Goal: Task Accomplishment & Management: Use online tool/utility

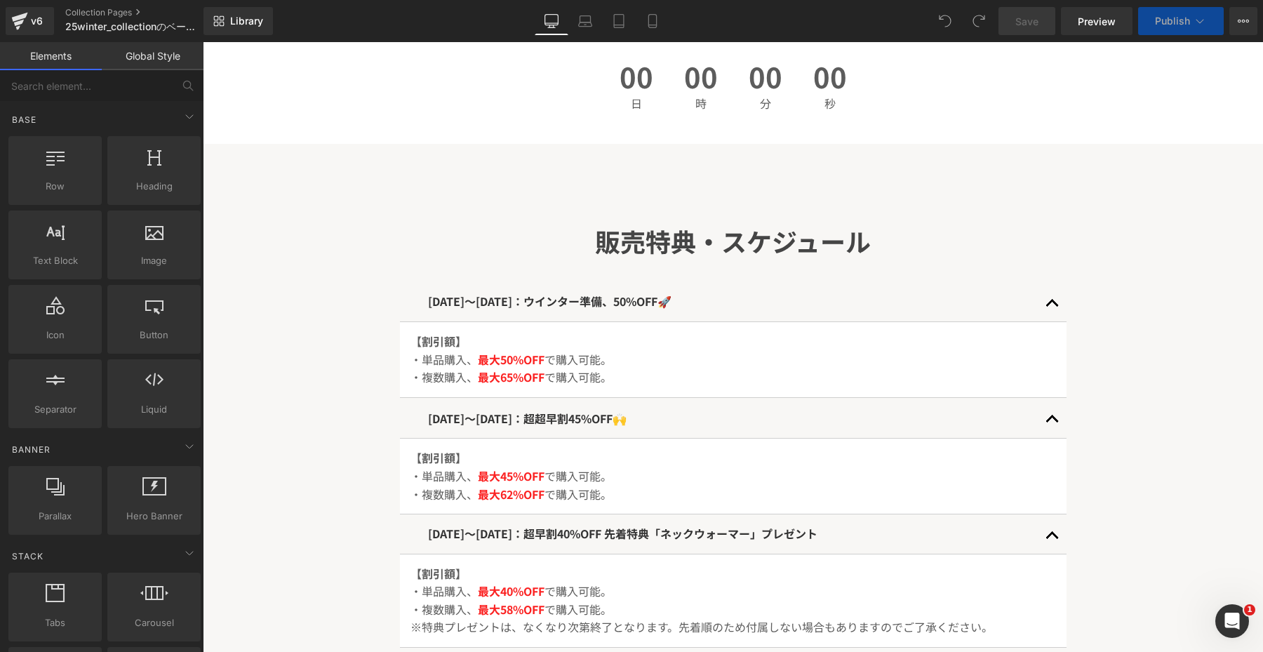
scroll to position [593, 0]
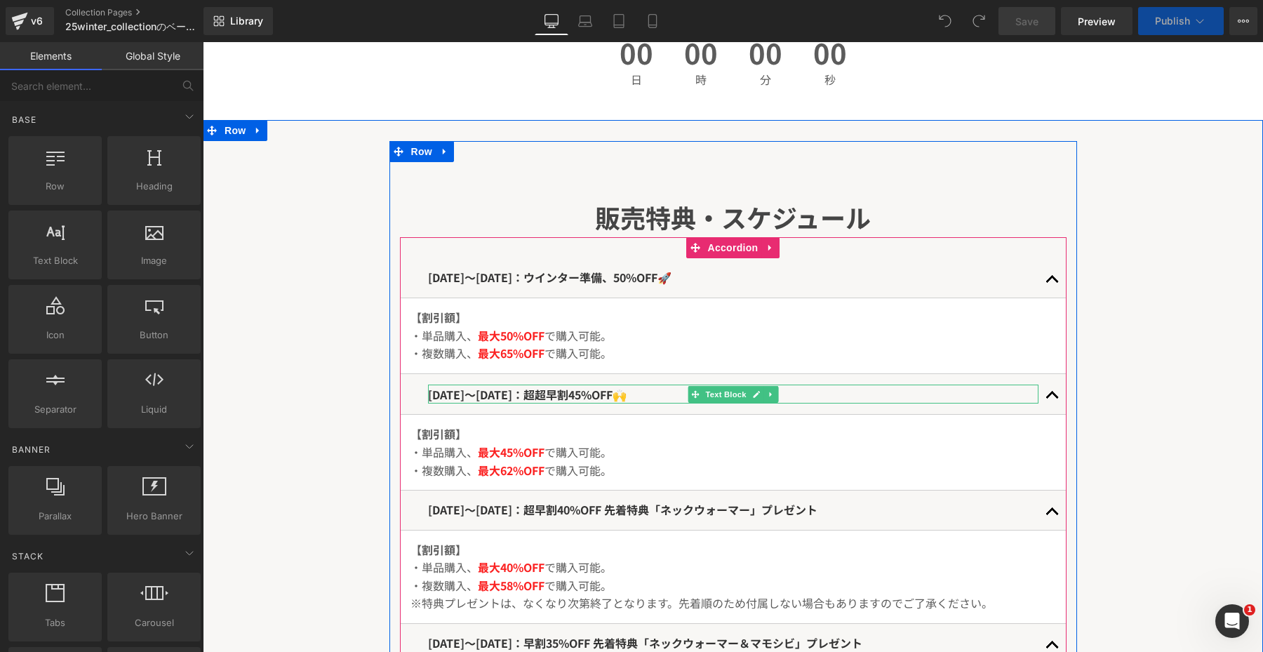
click at [602, 396] on span "[DATE]〜[DATE]：超超早割45%OFF🙌" at bounding box center [527, 394] width 199 height 17
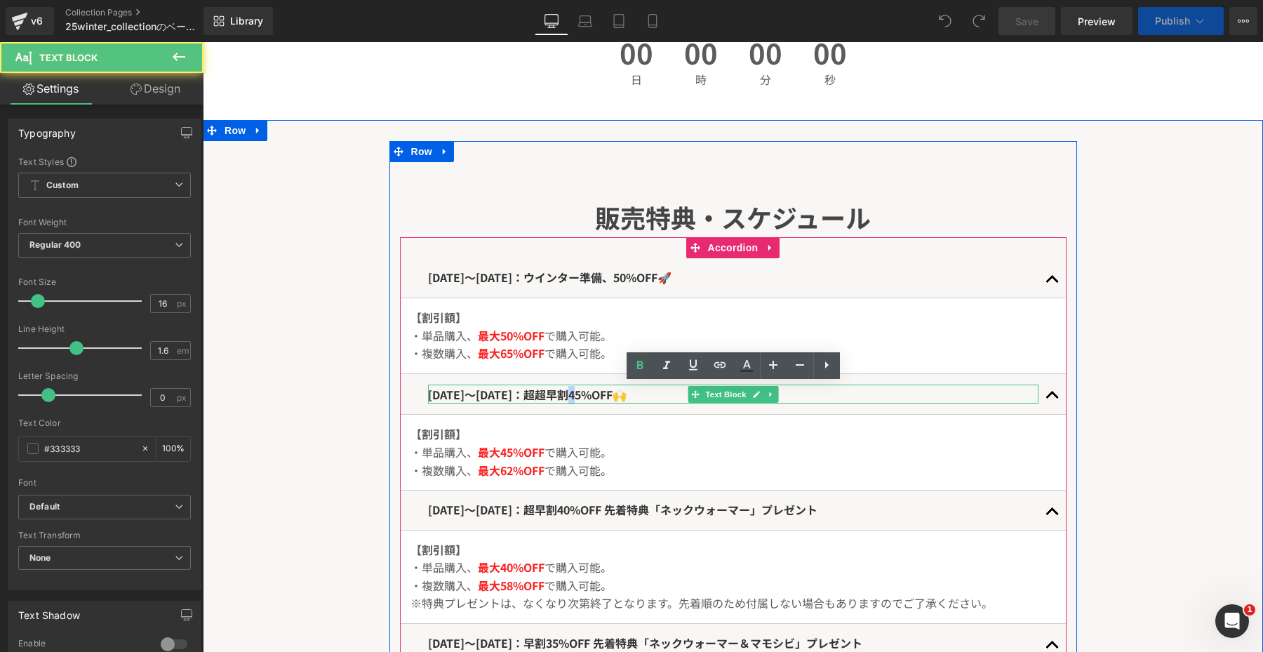
click at [602, 396] on span "[DATE]〜[DATE]：超超早割45%OFF🙌" at bounding box center [527, 394] width 199 height 17
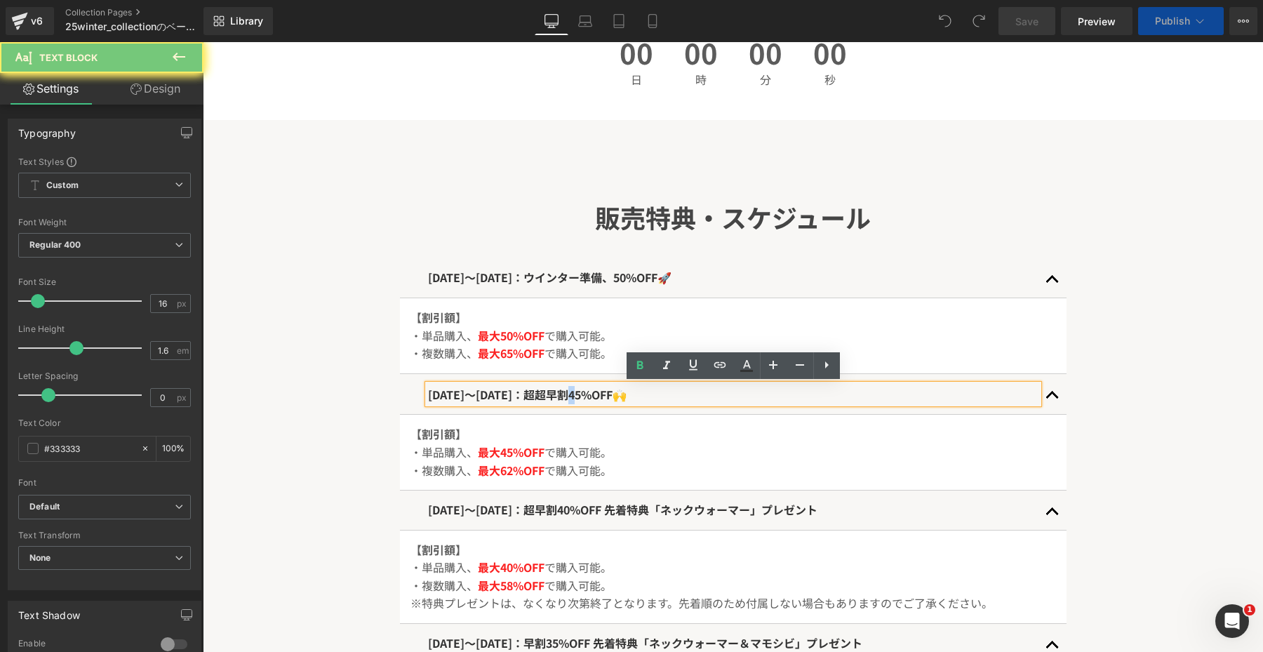
click at [602, 396] on span "[DATE]〜[DATE]：超超早割45%OFF🙌" at bounding box center [527, 394] width 199 height 17
copy span "[DATE]〜[DATE]：超超早割45%OFF🙌"
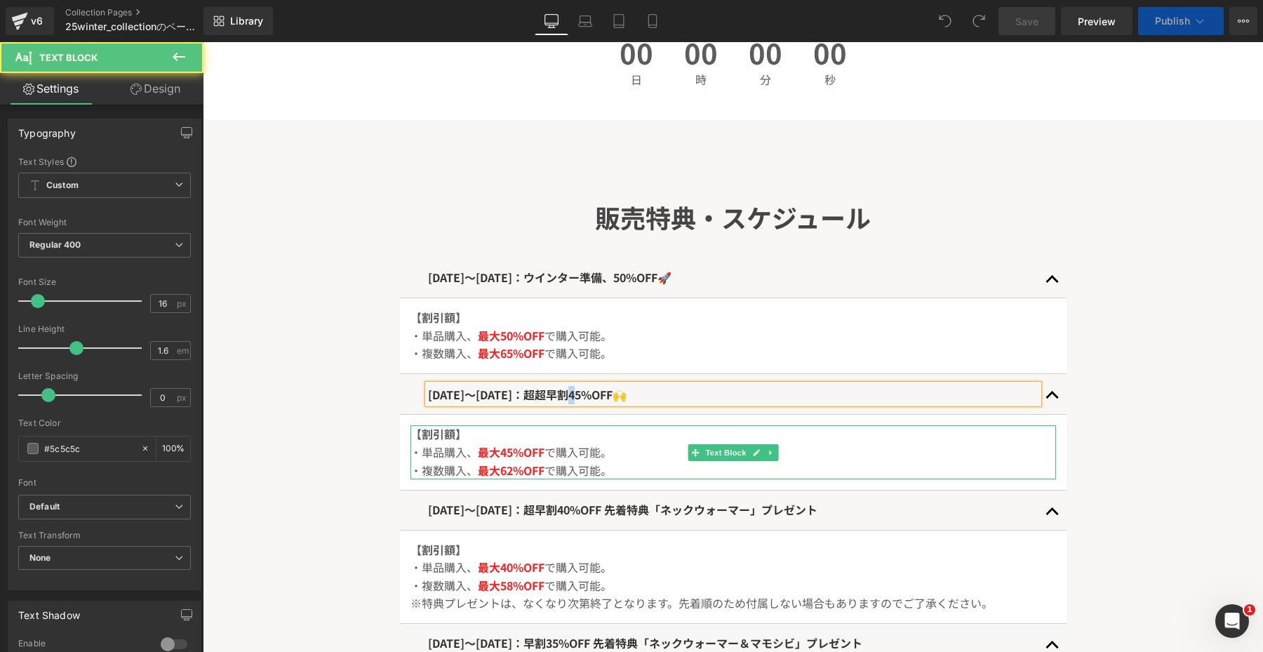
click at [594, 468] on span "で購入可能。" at bounding box center [578, 470] width 67 height 17
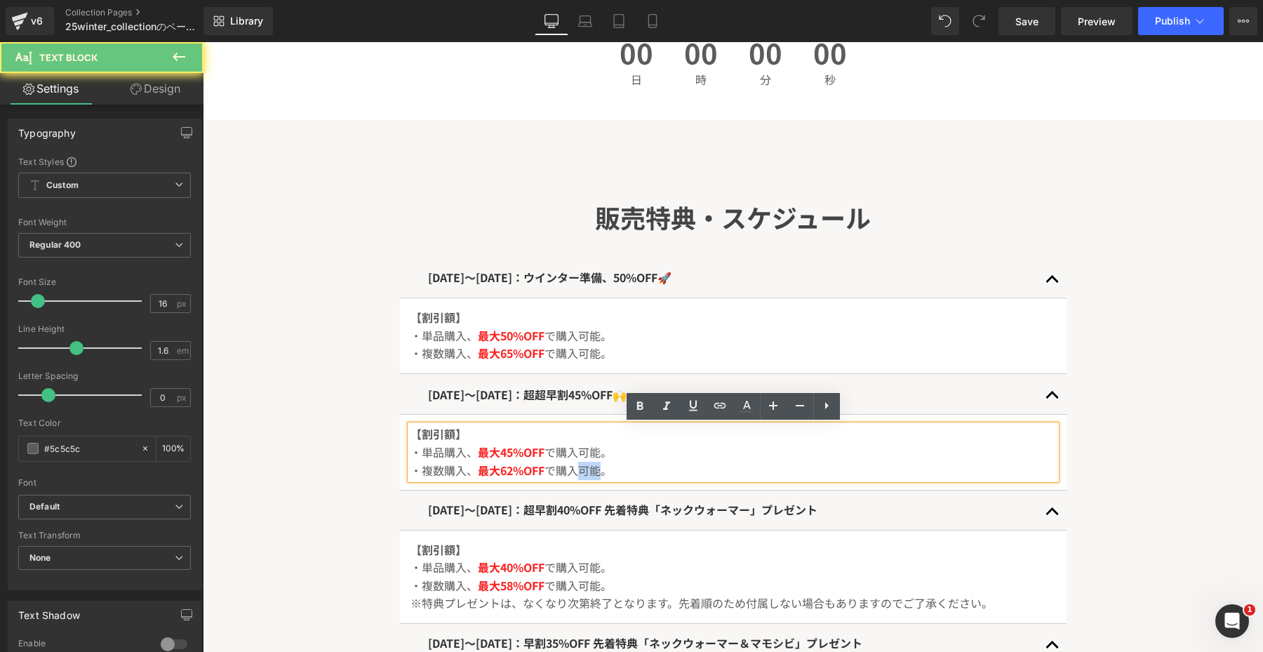
click at [594, 468] on span "で購入可能。" at bounding box center [578, 470] width 67 height 17
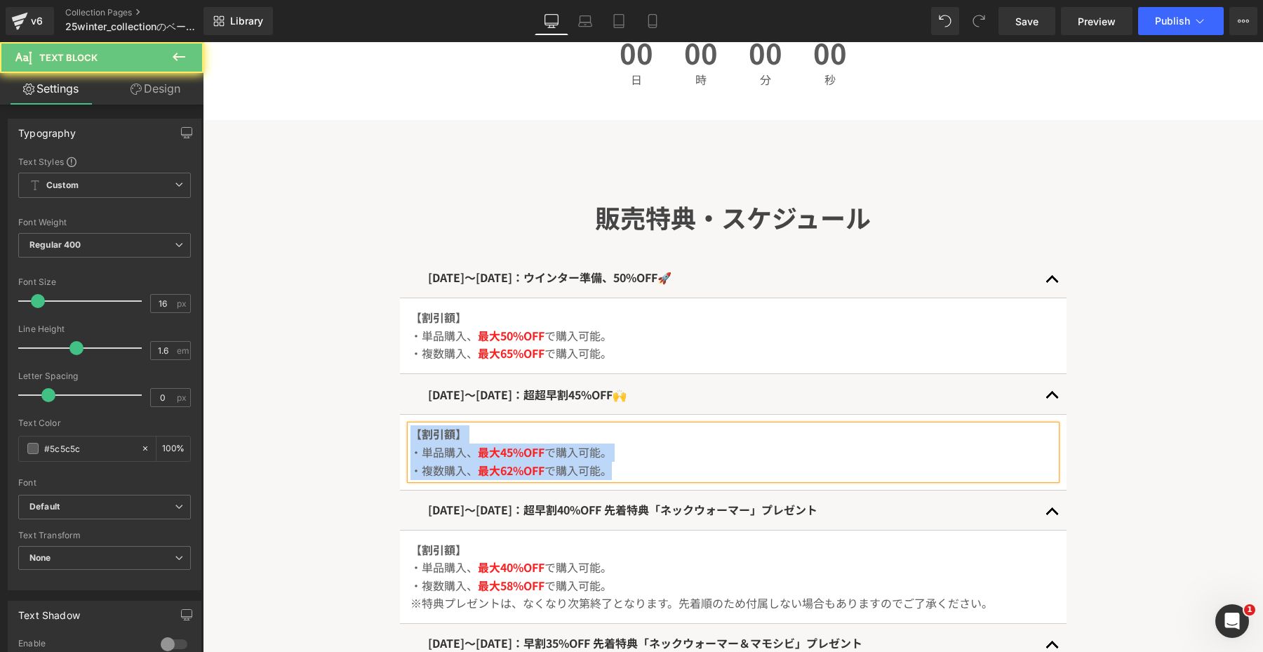
copy div "【割引額】 ・単品購入、 最大45%OFF で購入可能。 ・複数購入、 最大62%OFF で購入可能。"
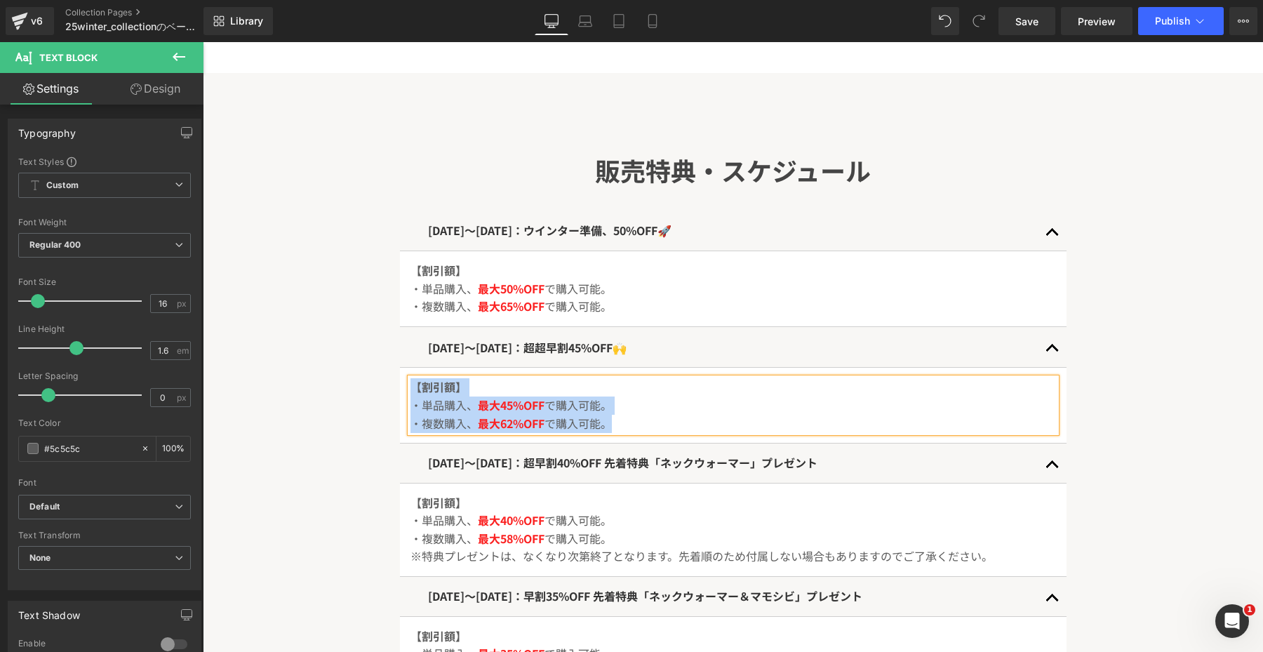
scroll to position [0, 0]
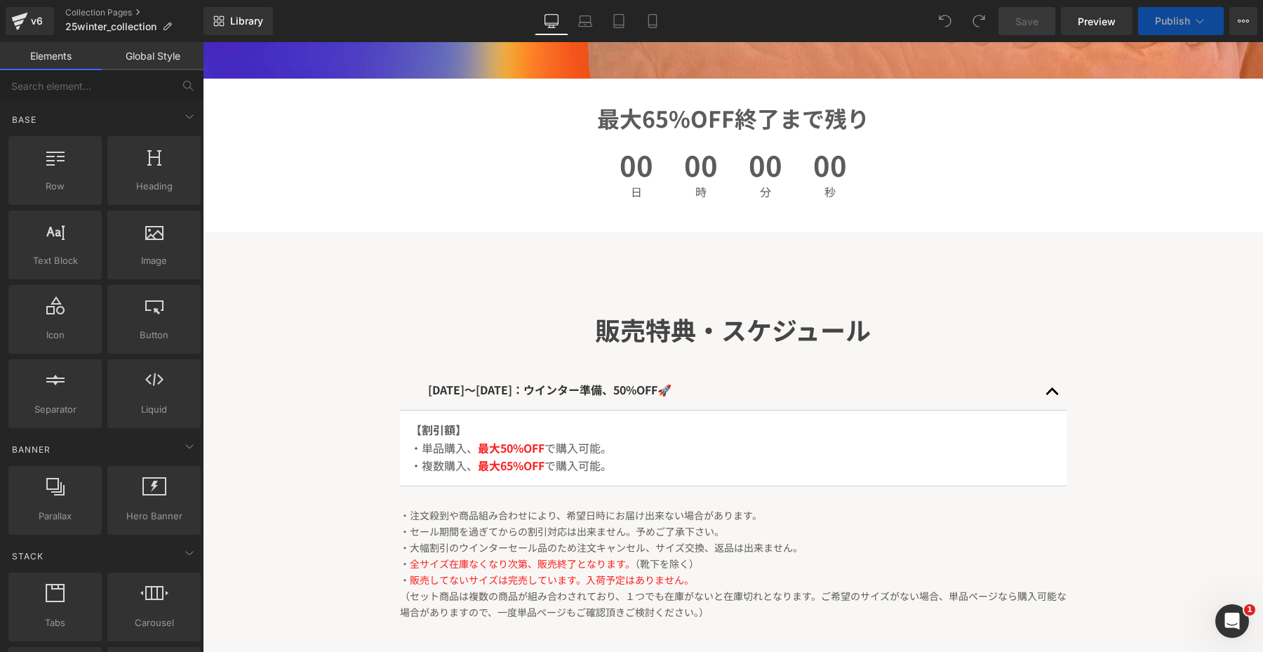
scroll to position [489, 0]
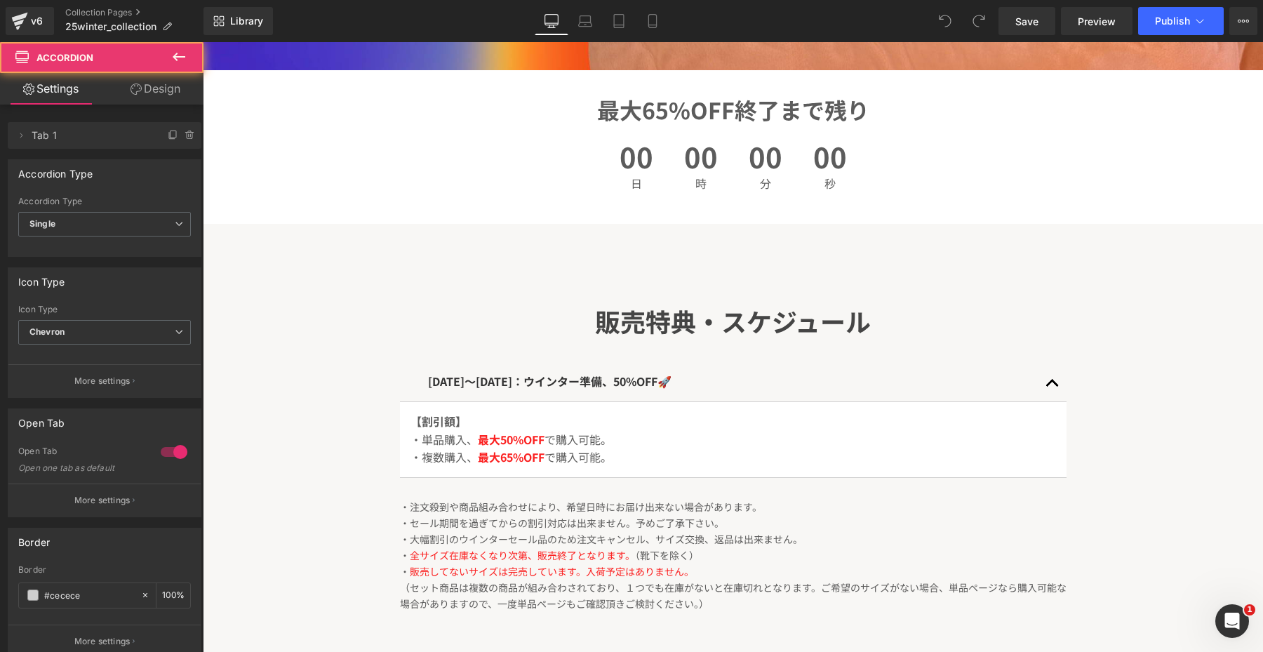
click at [585, 369] on div "[DATE]〜[DATE]：ウインター準備、50%OFF🚀 Text Block" at bounding box center [733, 382] width 667 height 40
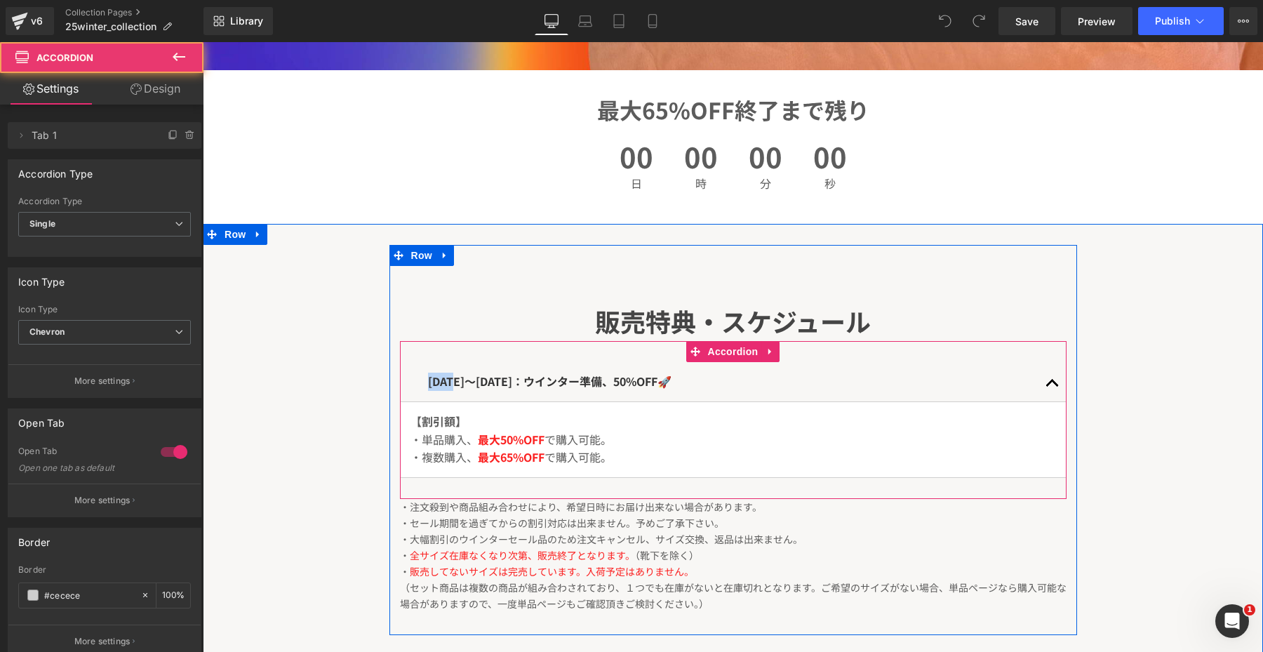
click at [585, 369] on div "[DATE]〜[DATE]：ウインター準備、50%OFF🚀 Text Block" at bounding box center [733, 382] width 667 height 40
click at [582, 377] on span "[DATE]〜[DATE]：ウインター準備、50%OFF🚀" at bounding box center [549, 381] width 243 height 17
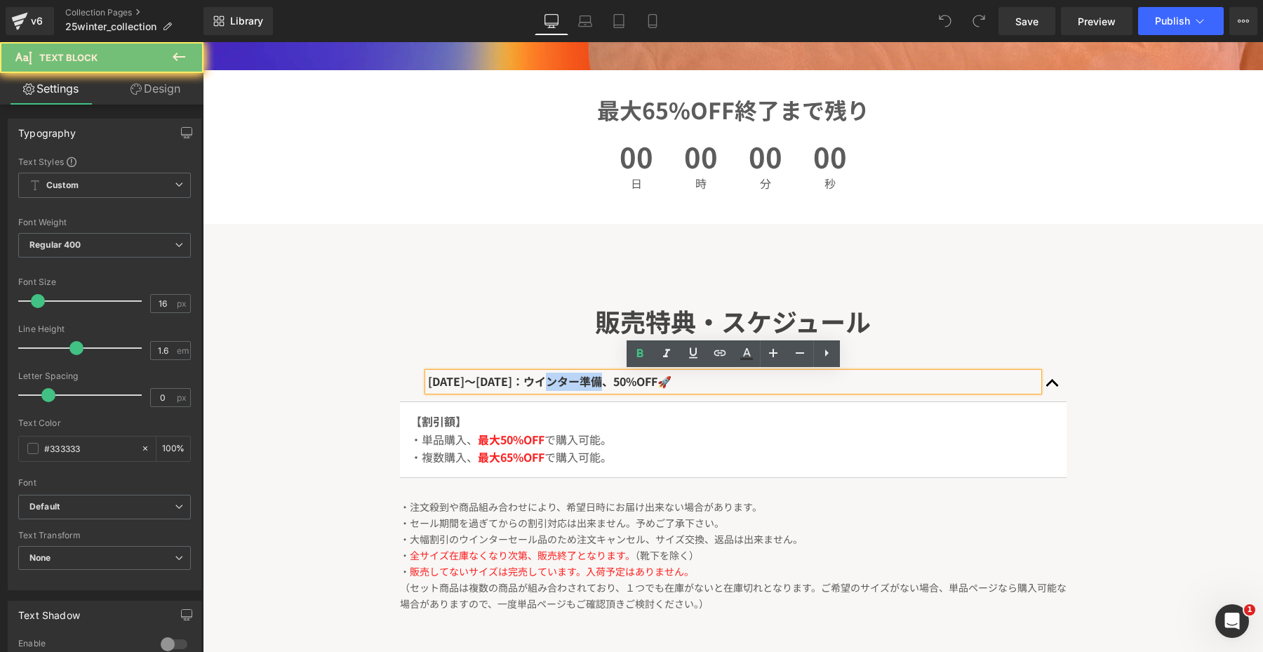
click at [582, 377] on span "[DATE]〜[DATE]：ウインター準備、50%OFF🚀" at bounding box center [549, 381] width 243 height 17
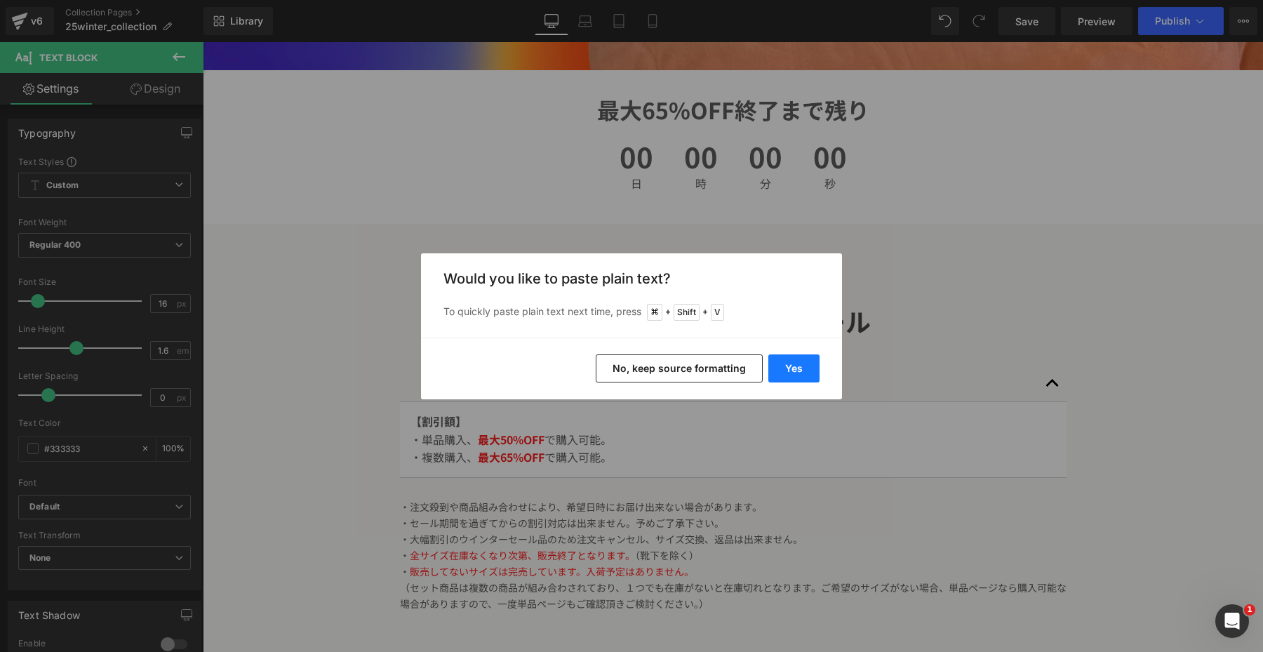
click at [776, 363] on button "Yes" at bounding box center [793, 368] width 51 height 28
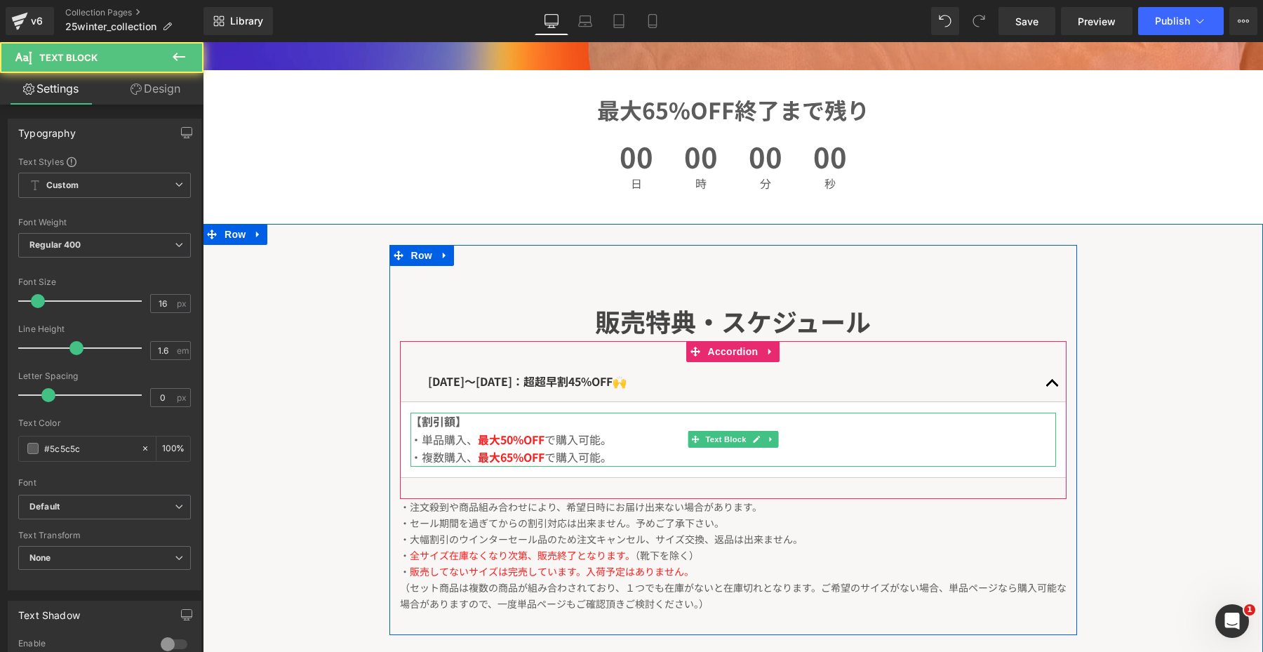
click at [594, 454] on span "で購入可能。" at bounding box center [578, 456] width 67 height 17
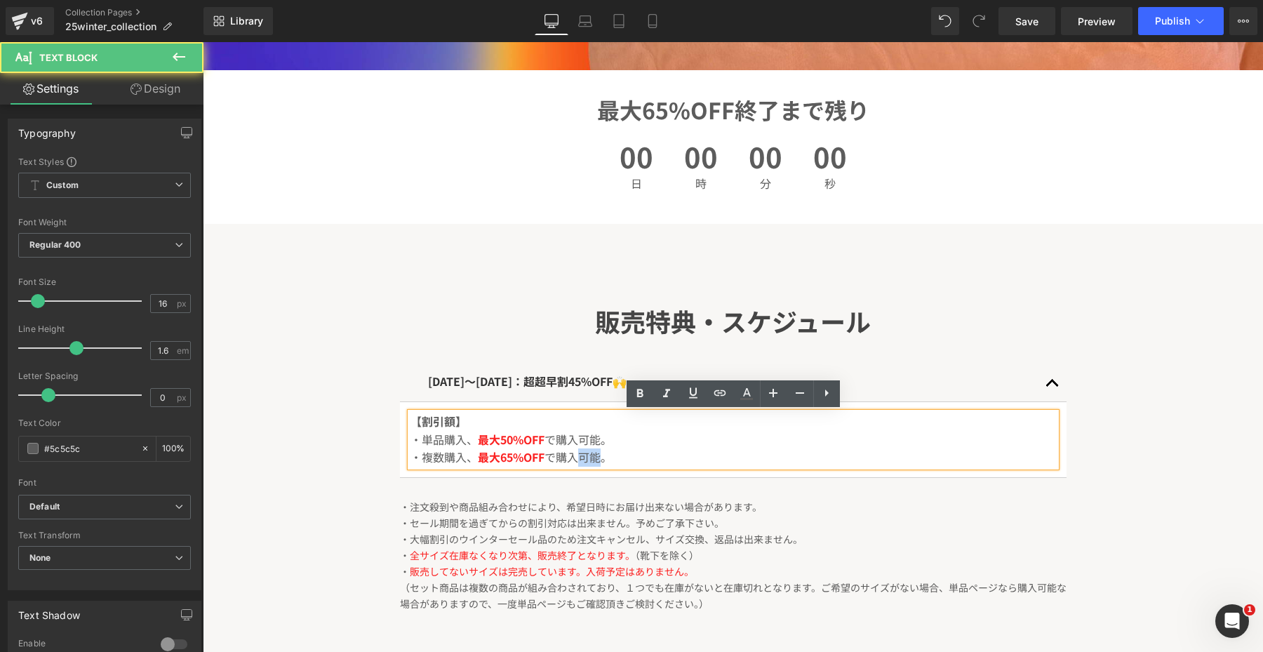
click at [594, 454] on span "で購入可能。" at bounding box center [578, 456] width 67 height 17
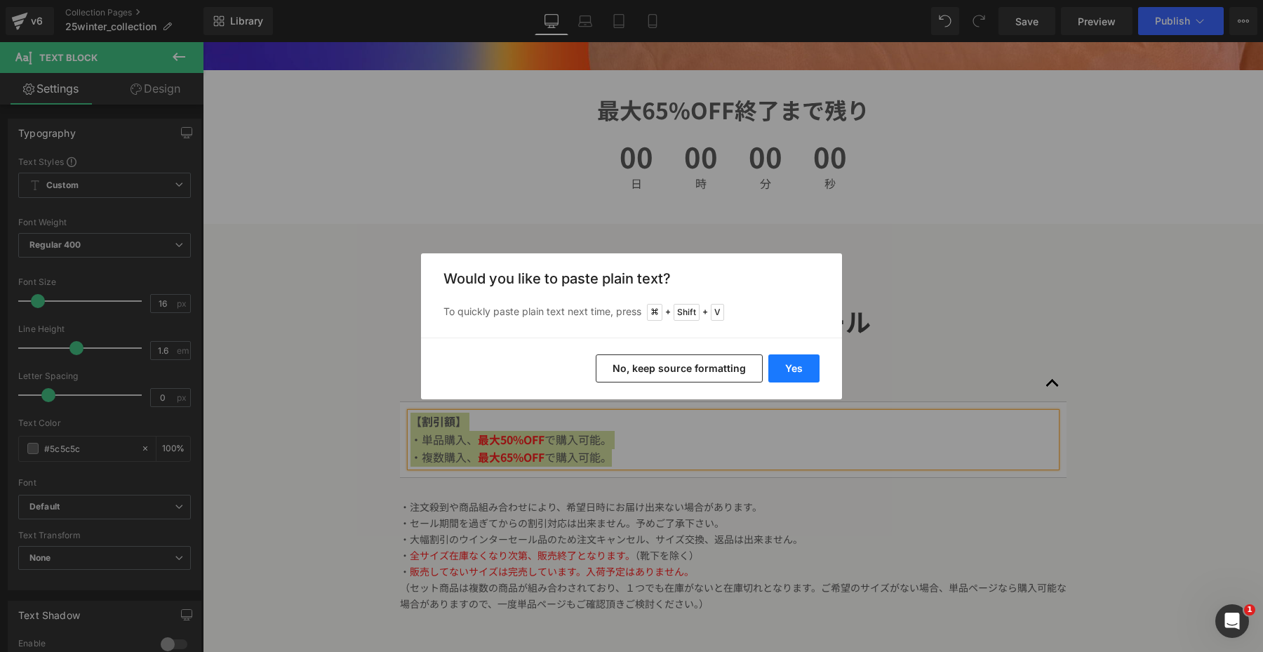
click at [794, 374] on button "Yes" at bounding box center [793, 368] width 51 height 28
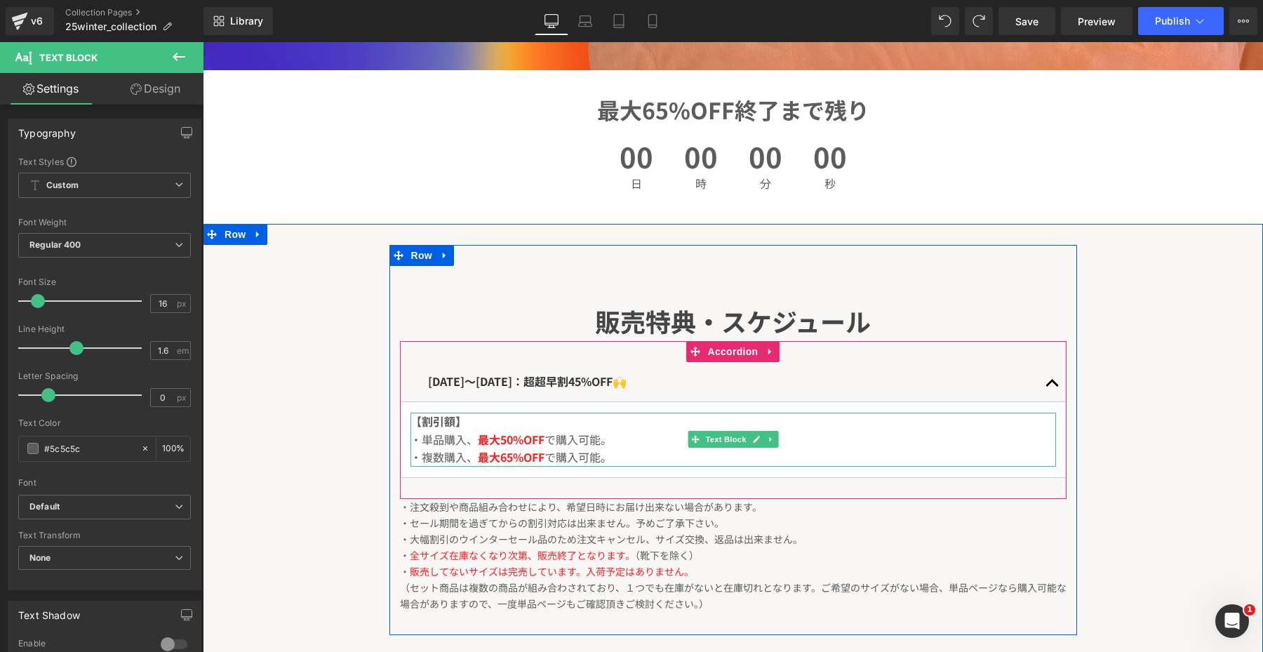
click at [639, 439] on p "・単品購入、 最大50%OFF で購入可能。" at bounding box center [733, 440] width 646 height 18
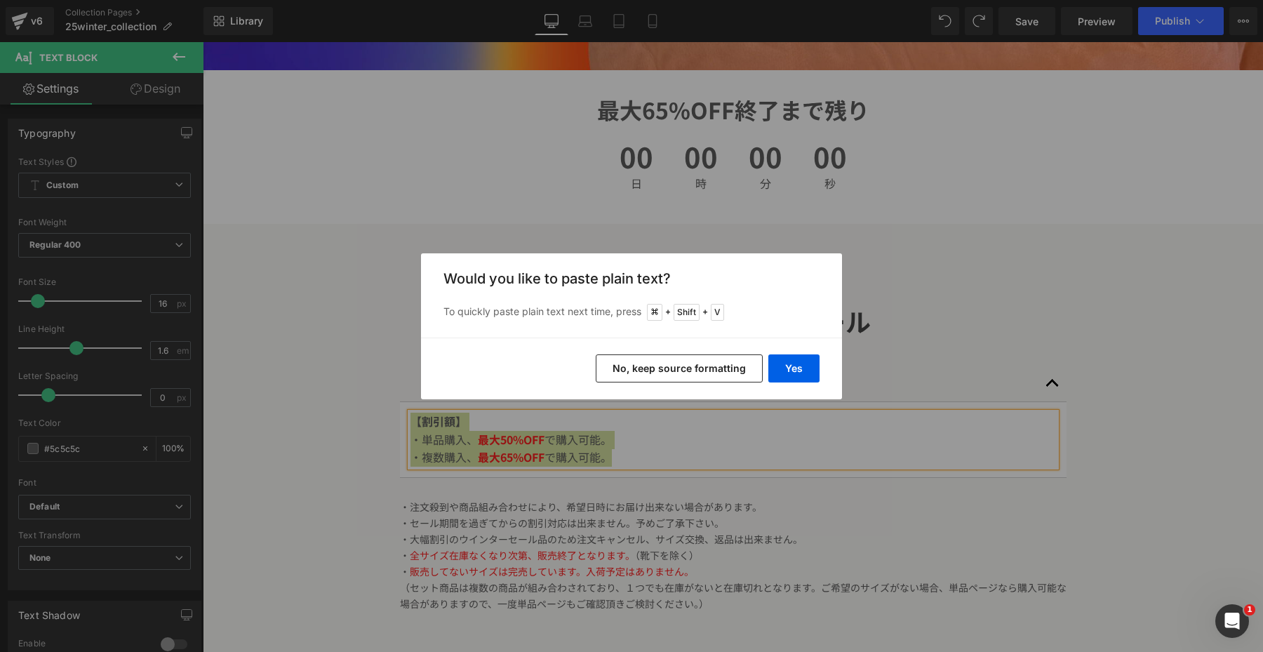
click at [639, 375] on button "No, keep source formatting" at bounding box center [679, 368] width 167 height 28
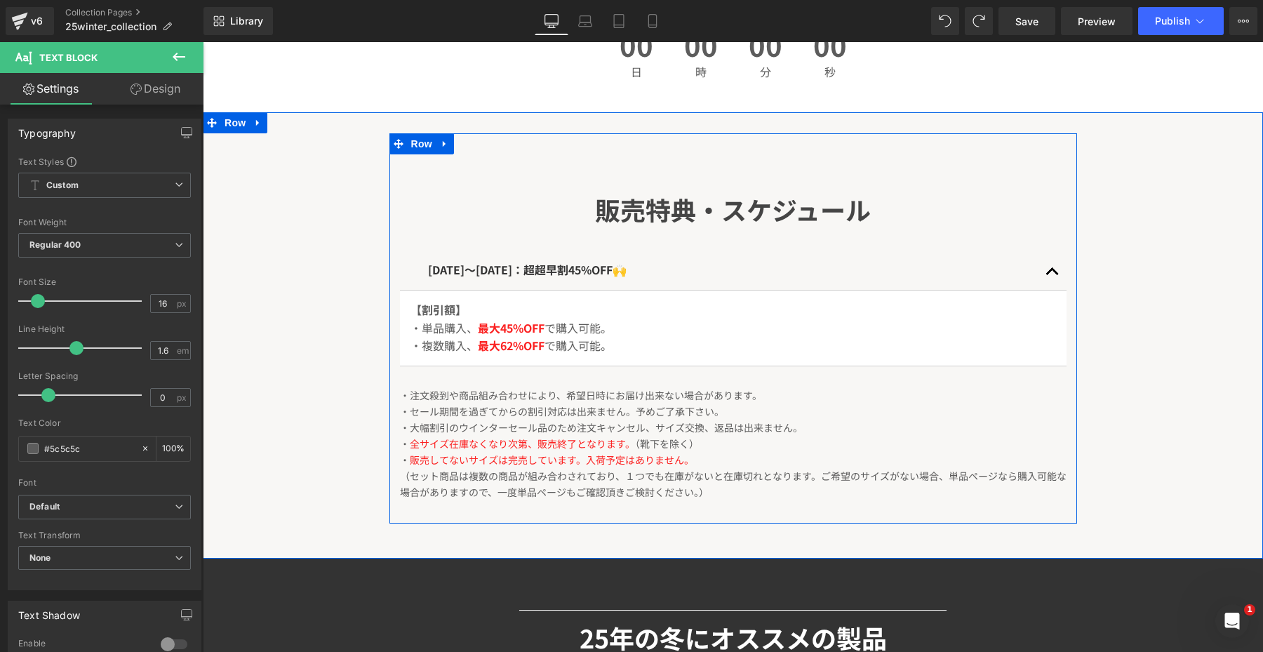
scroll to position [620, 0]
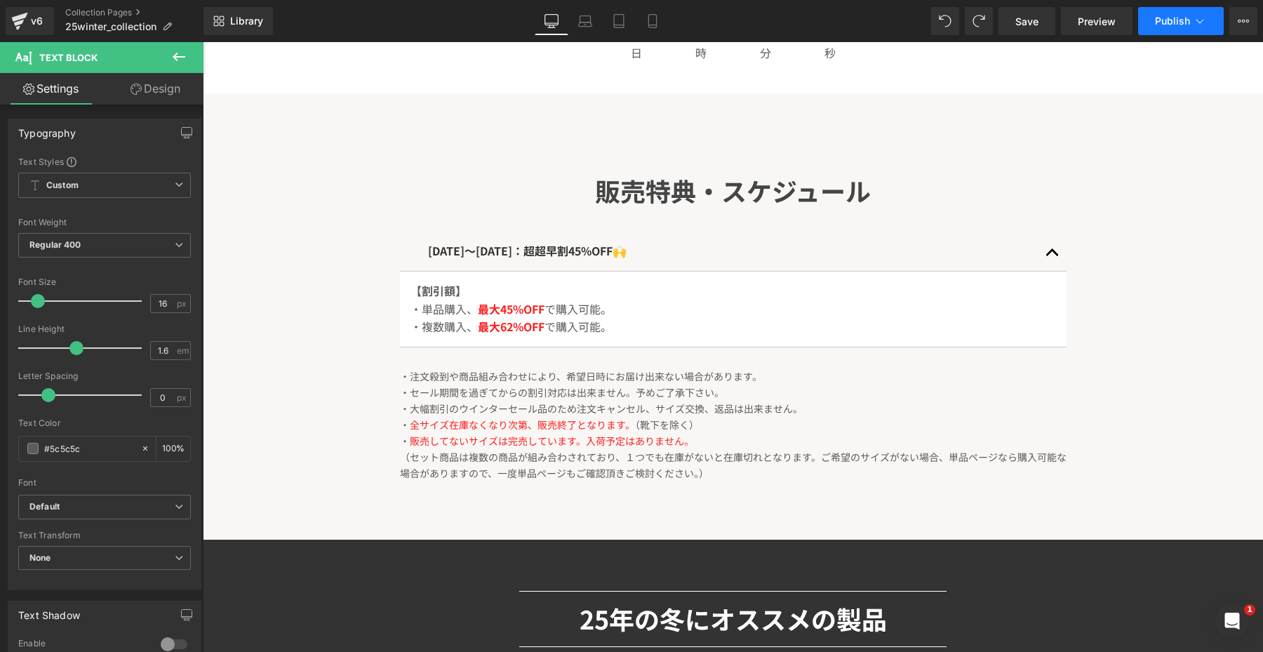
click at [1153, 27] on button "Publish" at bounding box center [1181, 21] width 86 height 28
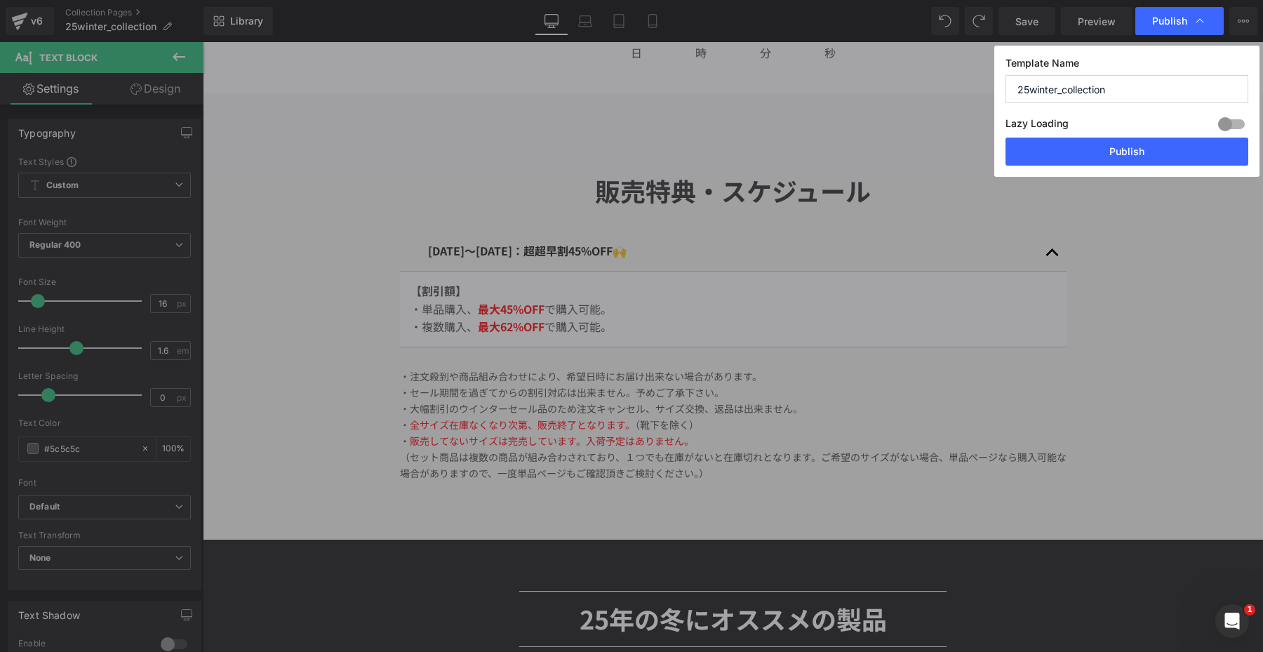
click at [1060, 135] on label "Lazy Loading Build" at bounding box center [1037, 125] width 63 height 23
click at [1055, 147] on button "Publish" at bounding box center [1127, 152] width 243 height 28
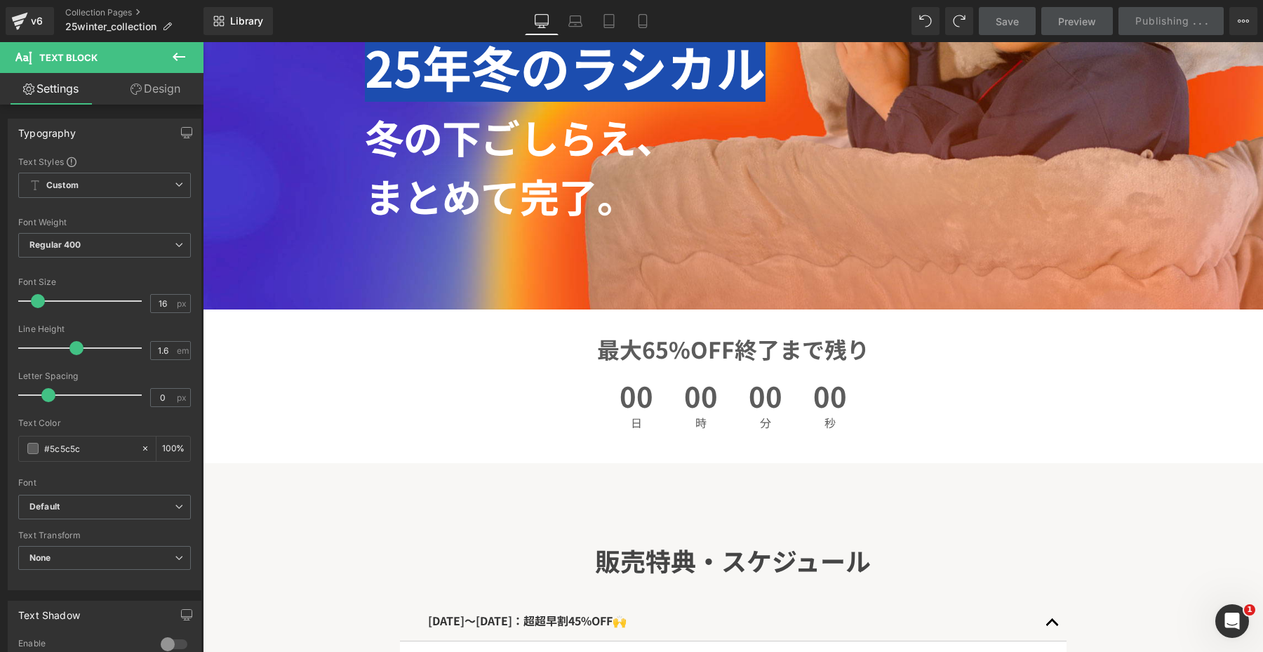
scroll to position [248, 0]
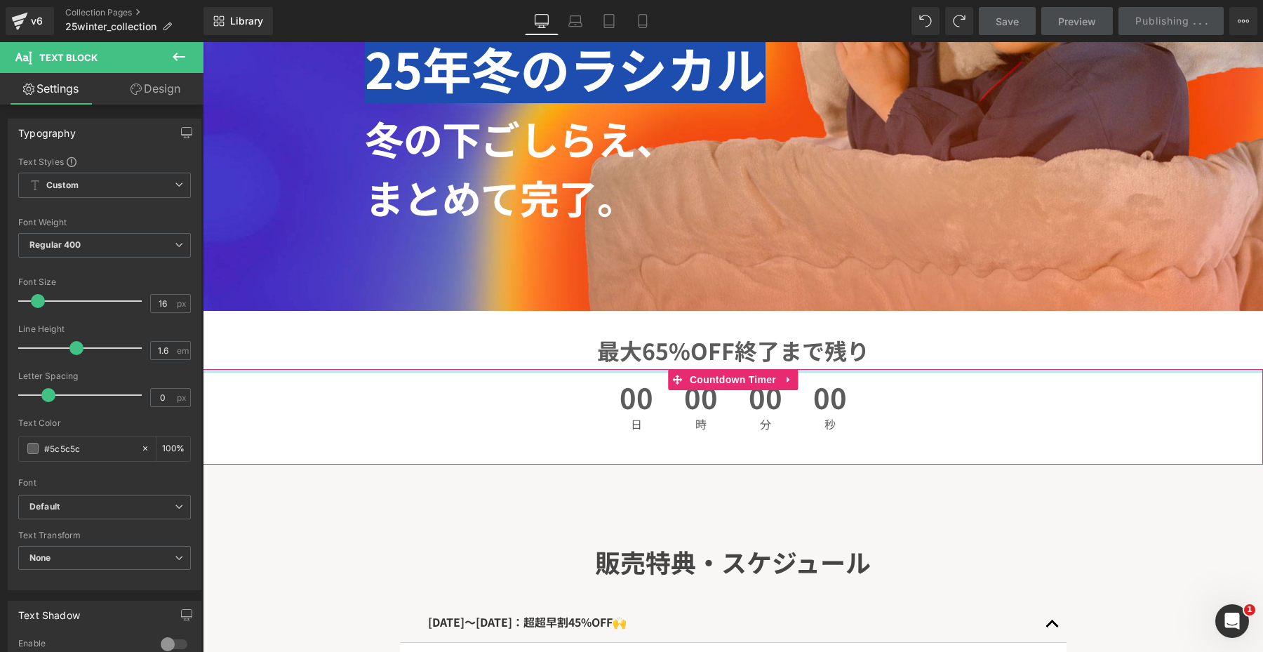
click at [660, 356] on h1 "最大65%OFF終了まで残り" at bounding box center [733, 350] width 1060 height 37
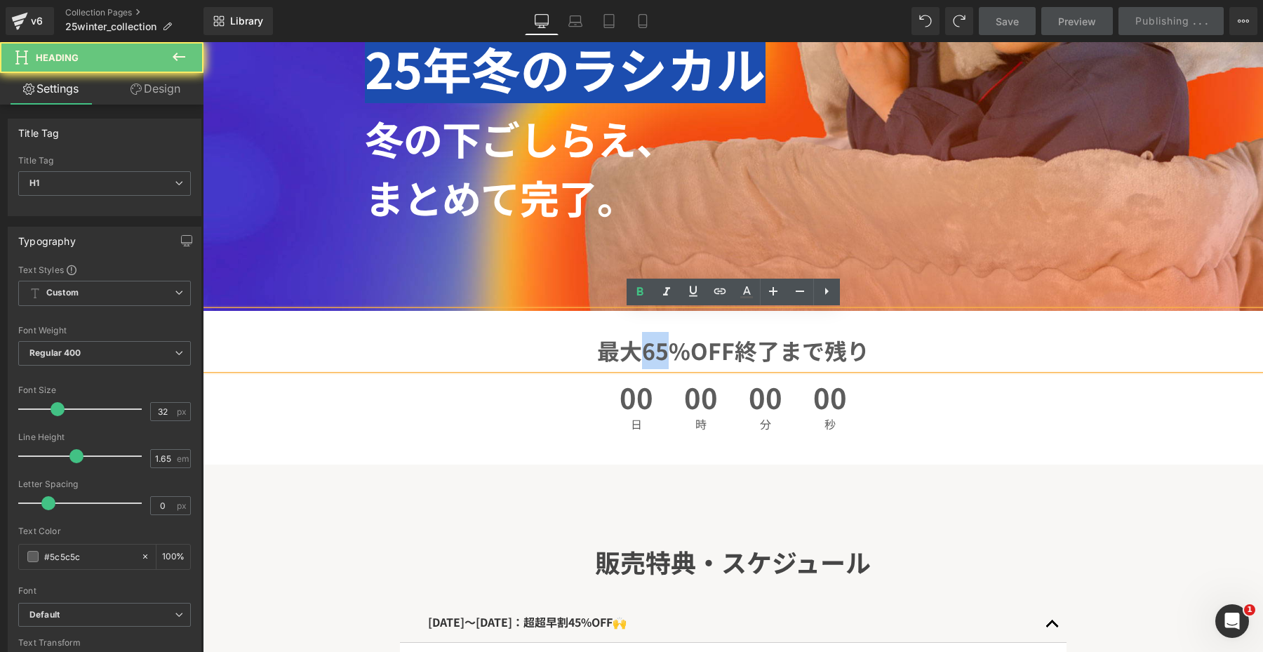
click at [660, 356] on h1 "最大65%OFF終了まで残り" at bounding box center [733, 350] width 1060 height 37
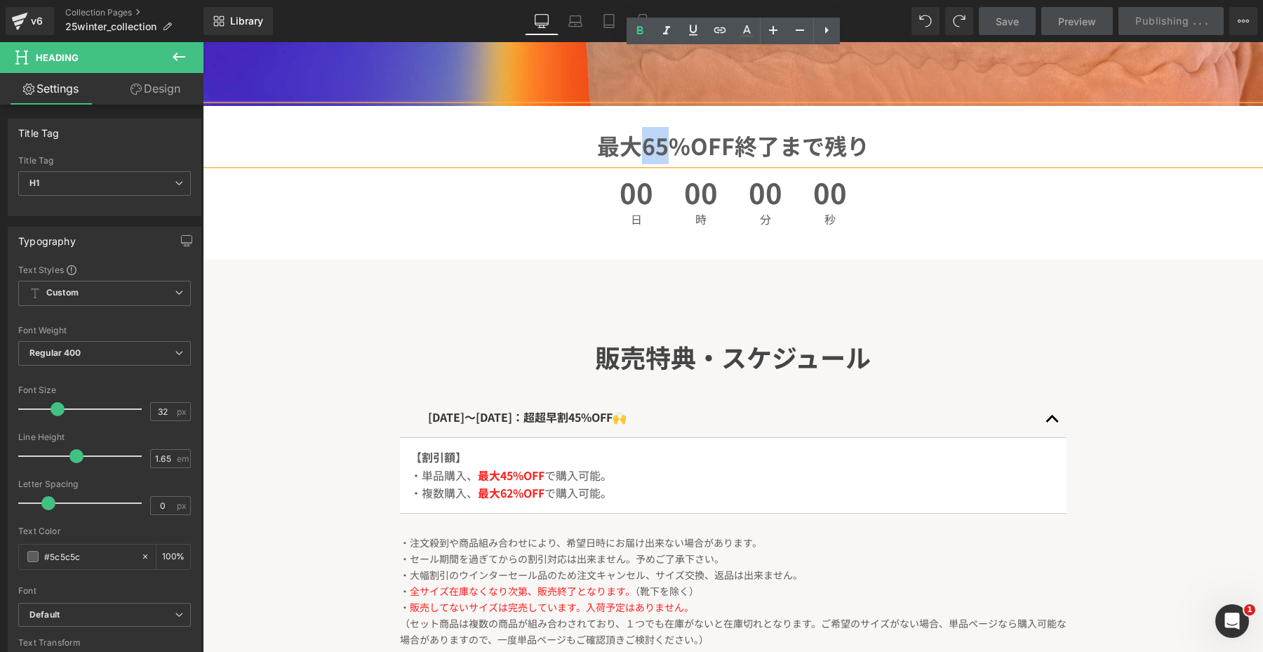
scroll to position [321, 0]
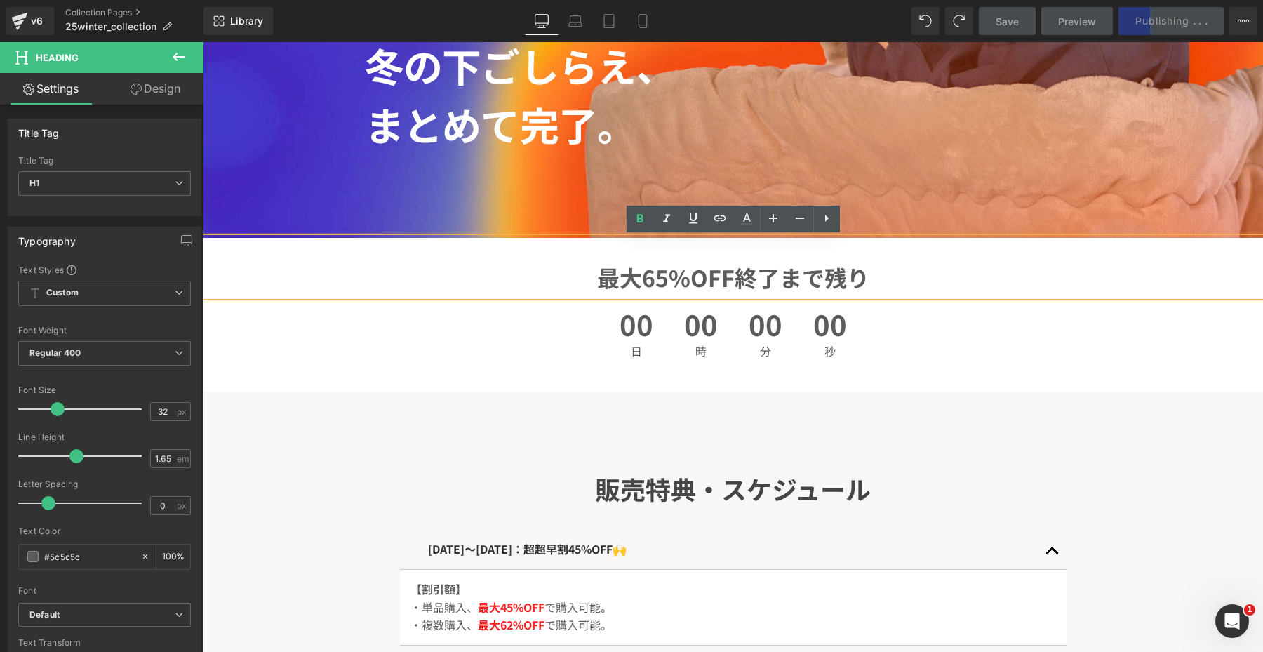
click at [664, 284] on h1 "最大65%OFF終了まで残り" at bounding box center [733, 277] width 1060 height 37
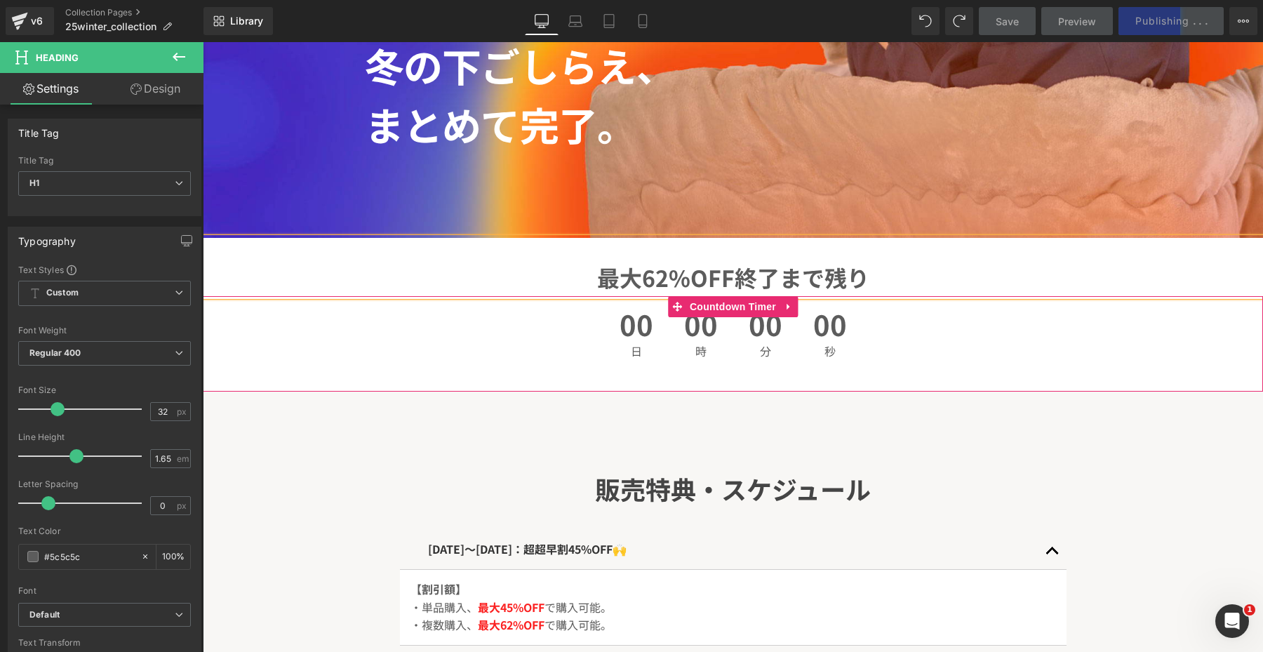
click at [606, 333] on div "00 日" at bounding box center [637, 333] width 62 height 74
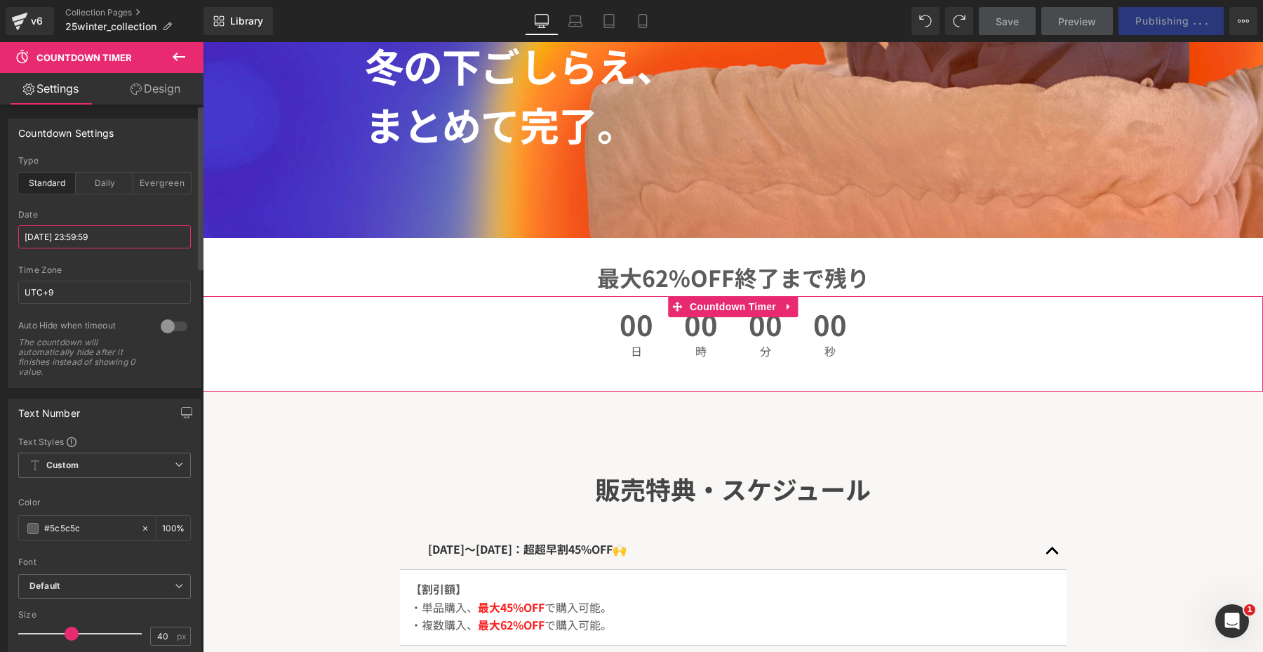
click at [62, 242] on input "[DATE] 23:59:59" at bounding box center [104, 236] width 173 height 23
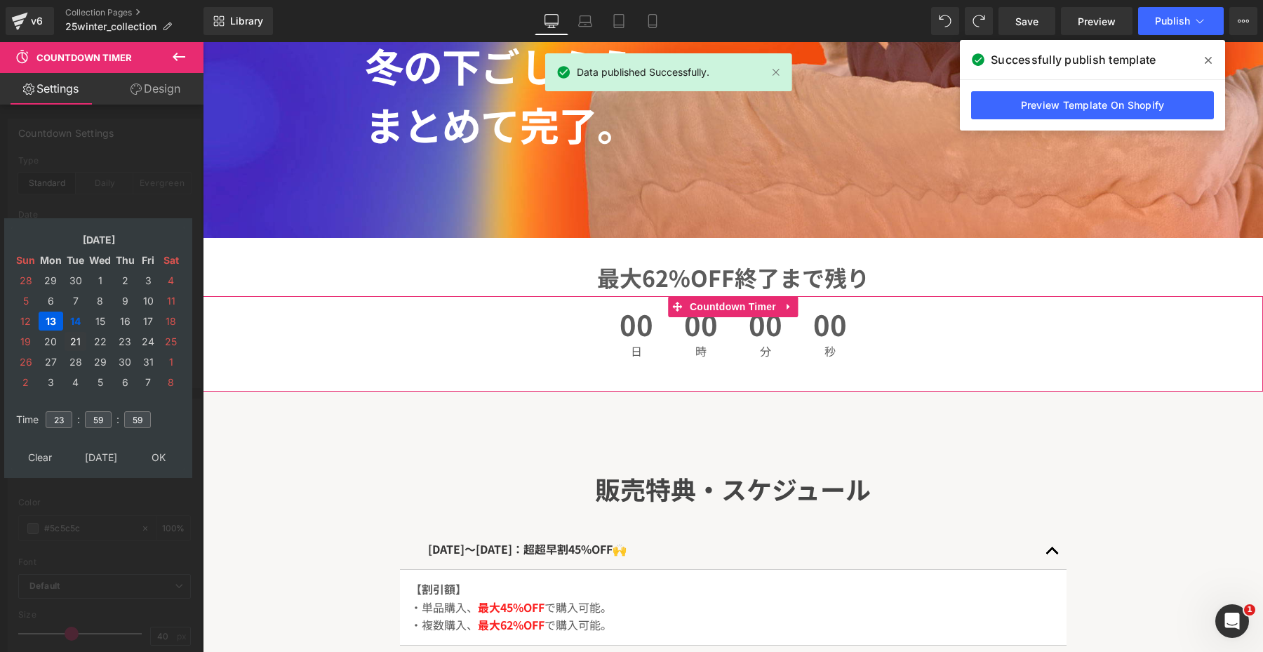
click at [78, 345] on td "21" at bounding box center [76, 341] width 22 height 19
click at [91, 420] on input "59" at bounding box center [98, 419] width 27 height 17
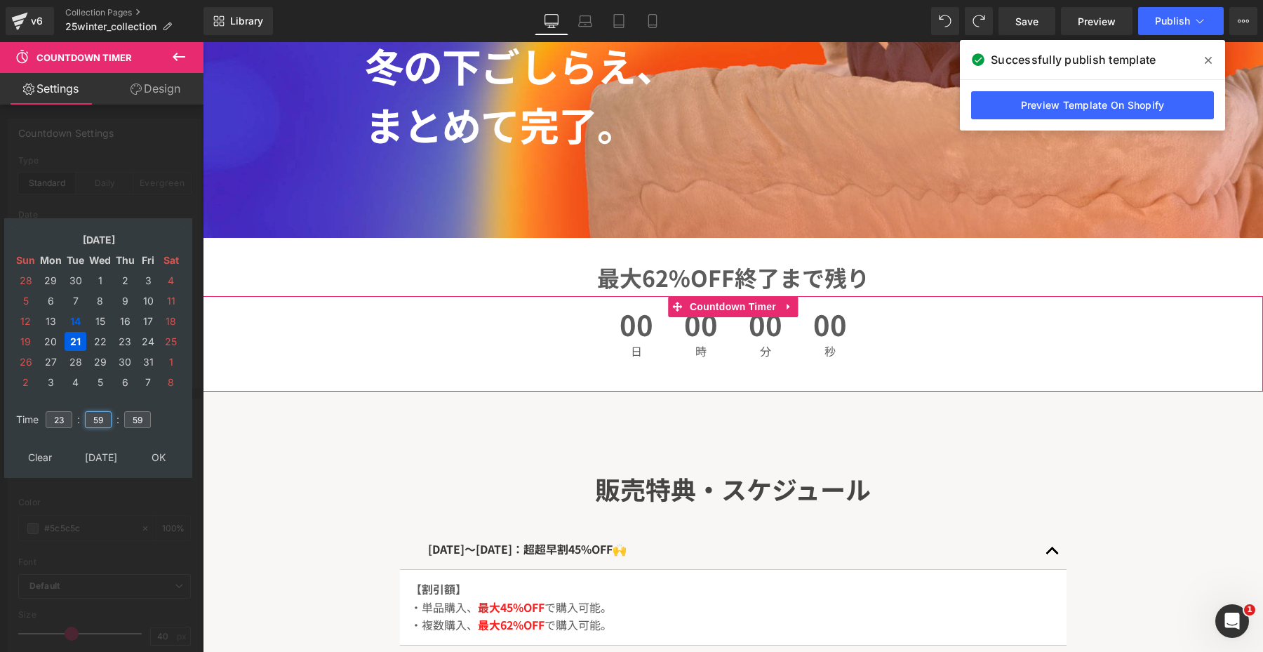
click at [105, 422] on input "59" at bounding box center [98, 419] width 27 height 17
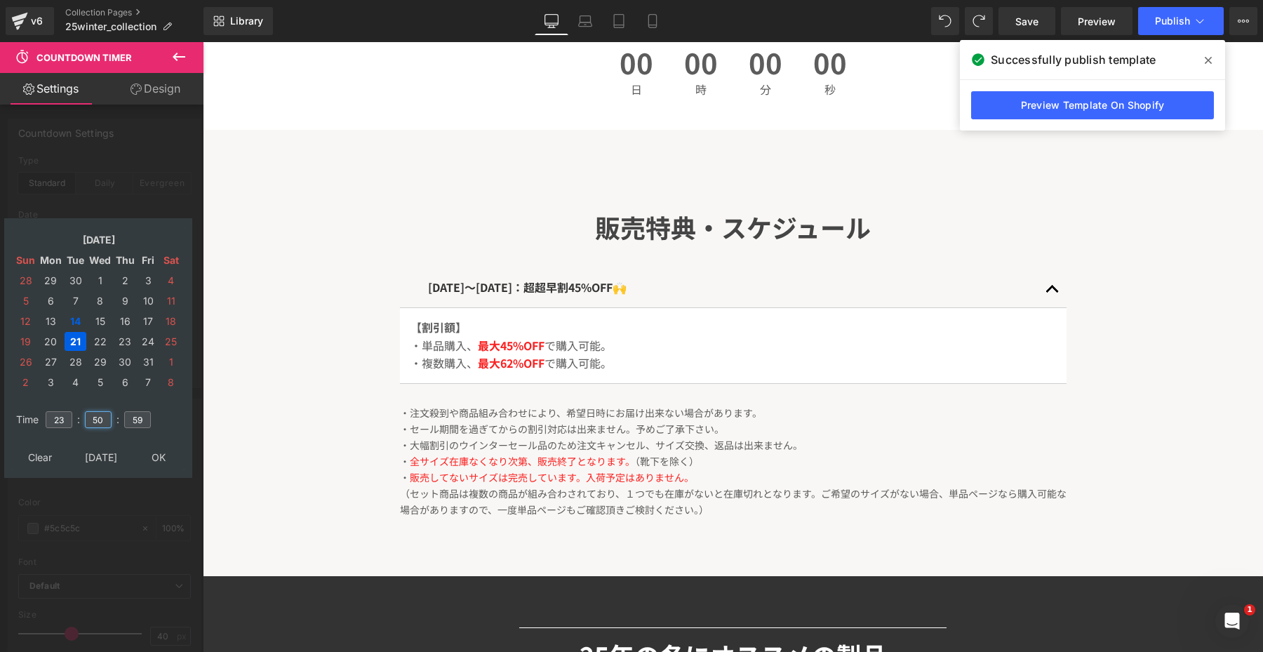
scroll to position [579, 0]
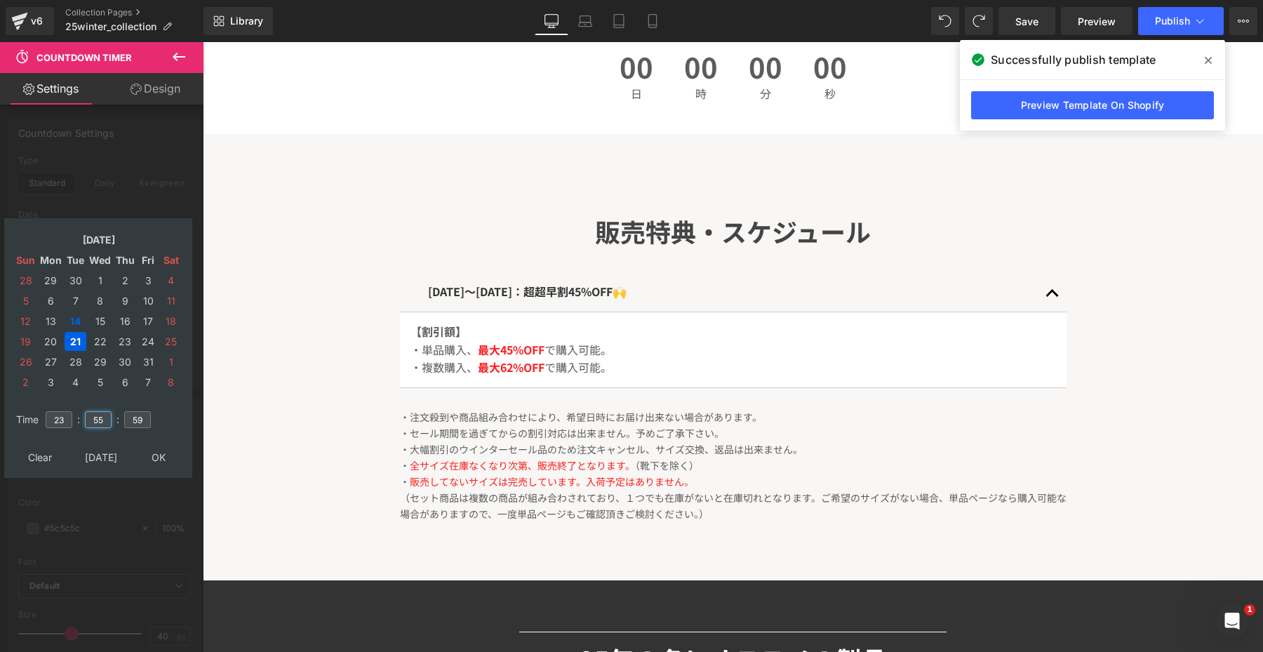
type input "55"
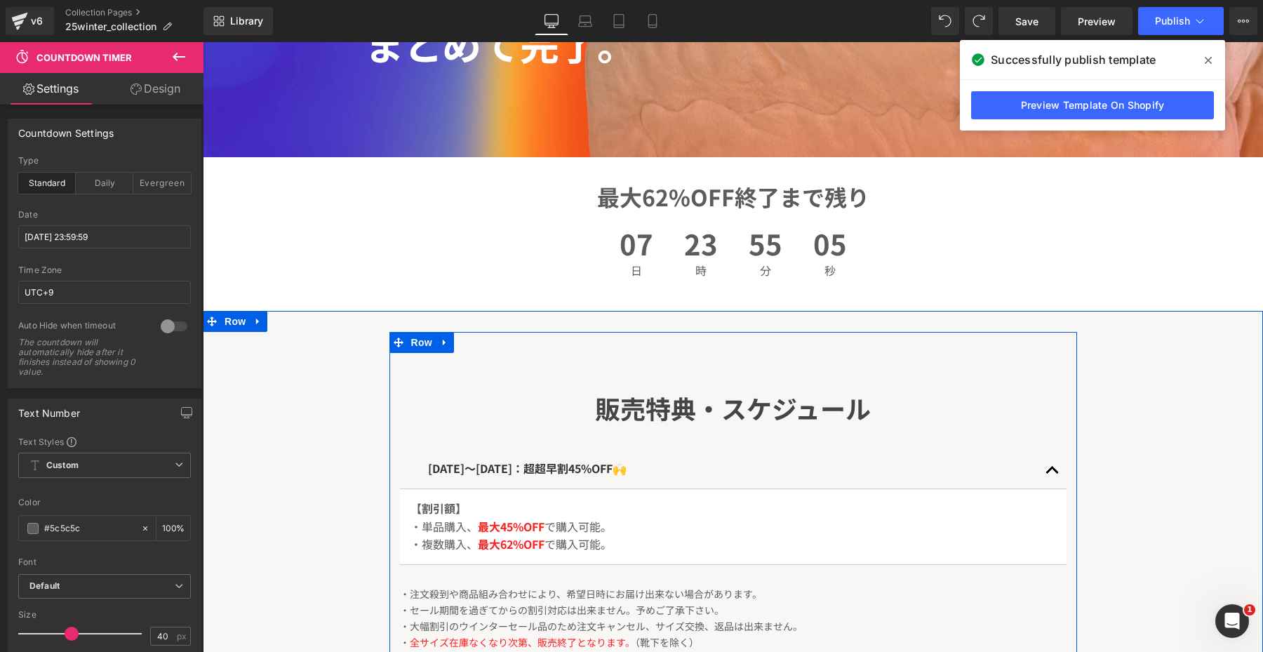
scroll to position [393, 0]
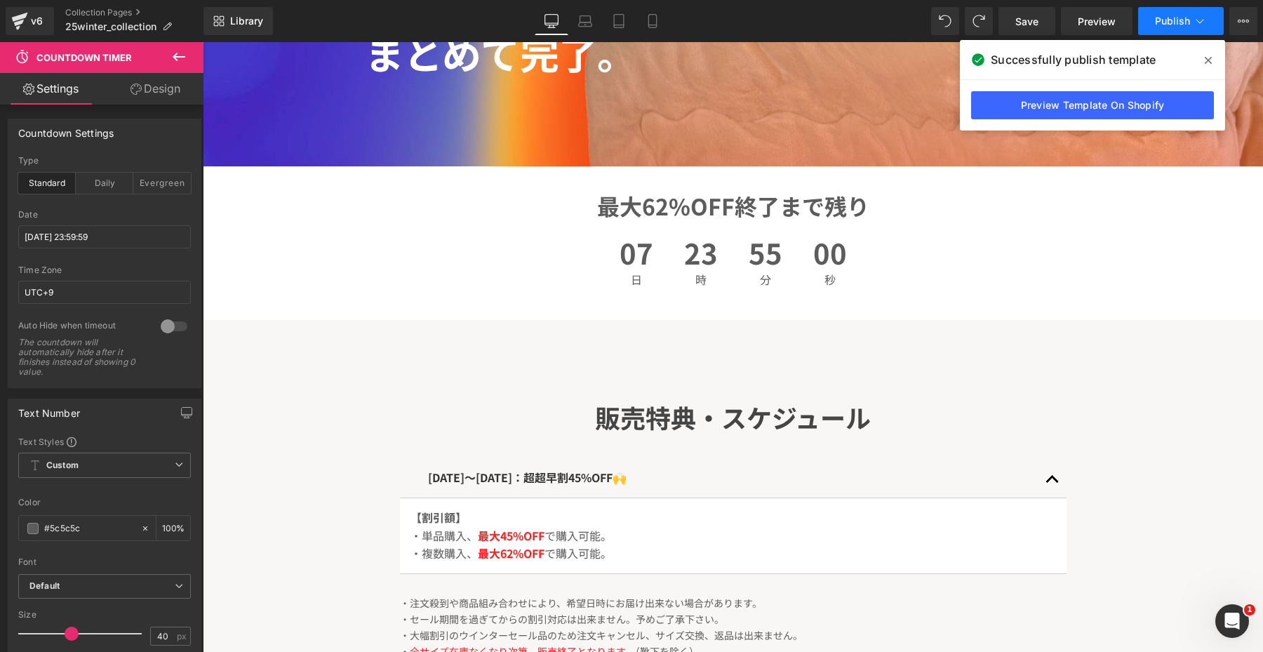
click at [1168, 25] on span "Publish" at bounding box center [1172, 20] width 35 height 11
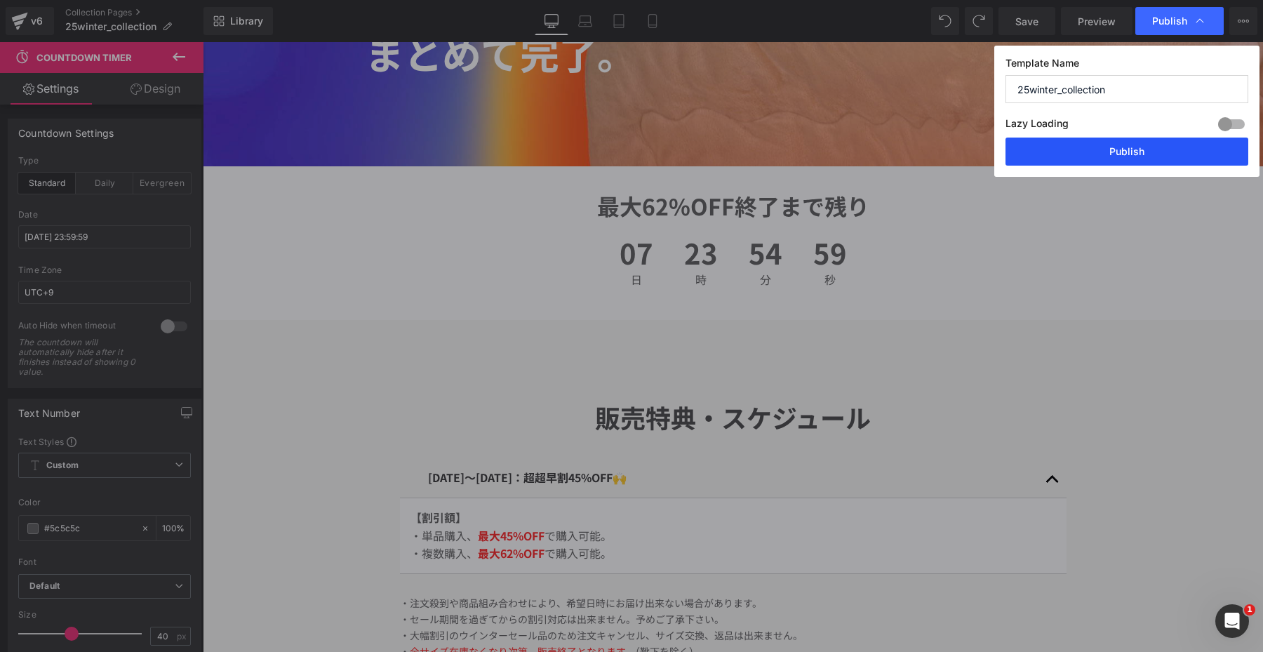
click at [1119, 154] on button "Publish" at bounding box center [1127, 152] width 243 height 28
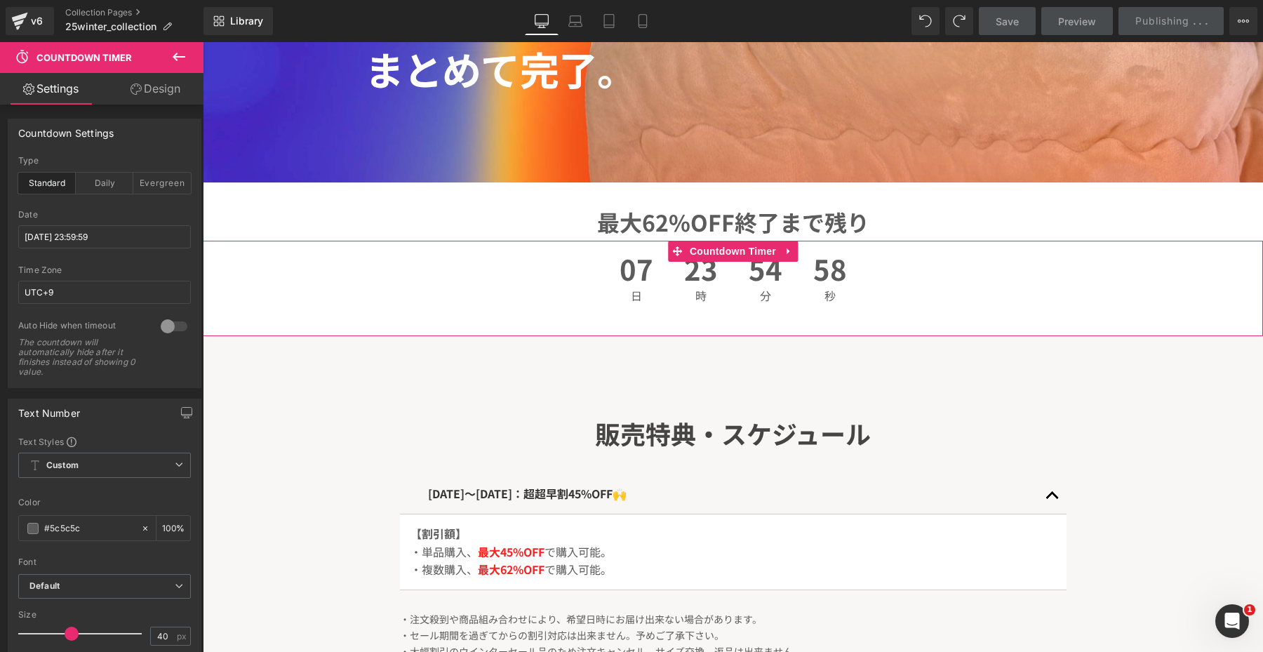
scroll to position [376, 0]
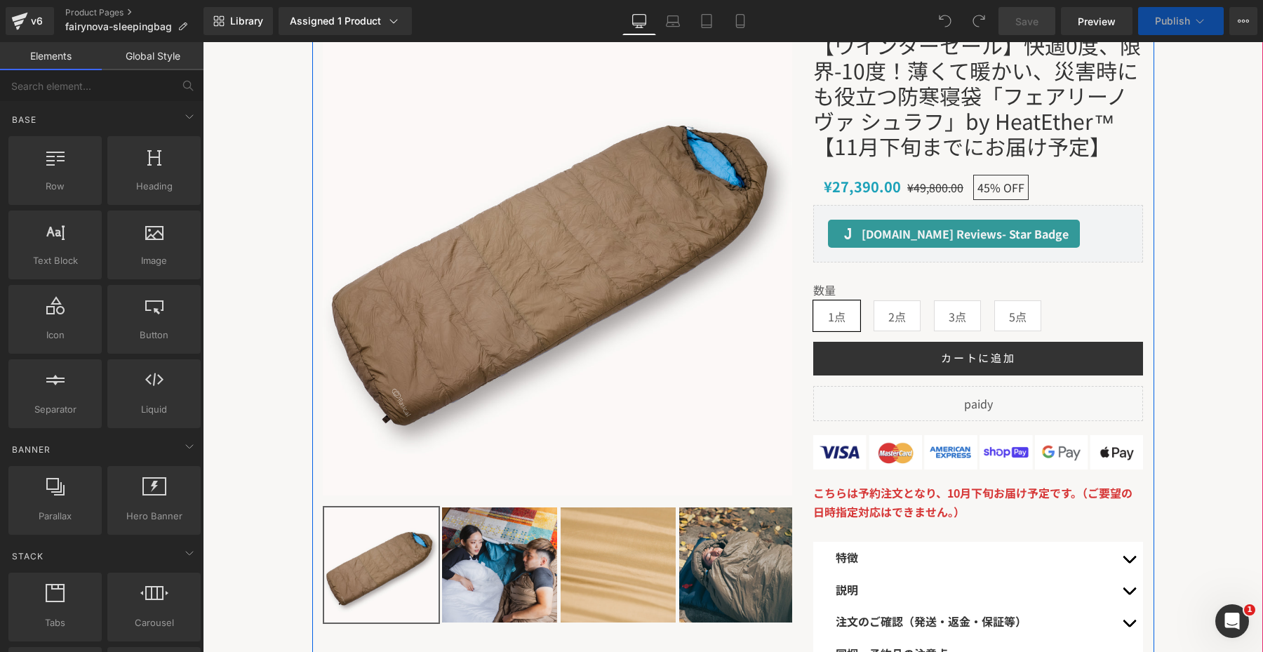
scroll to position [302, 0]
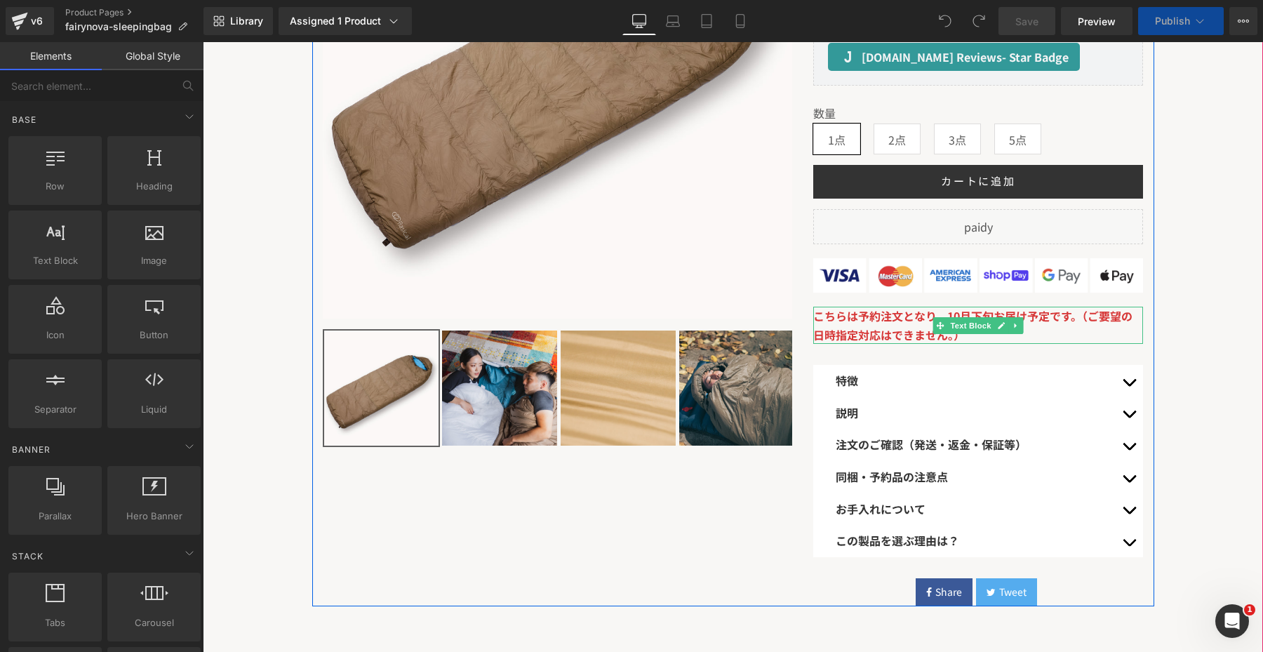
click at [896, 344] on p "こちらは予約注文となり、10月下旬お届け予定です。（ご要望の日時指定対応はできません。）" at bounding box center [978, 325] width 330 height 37
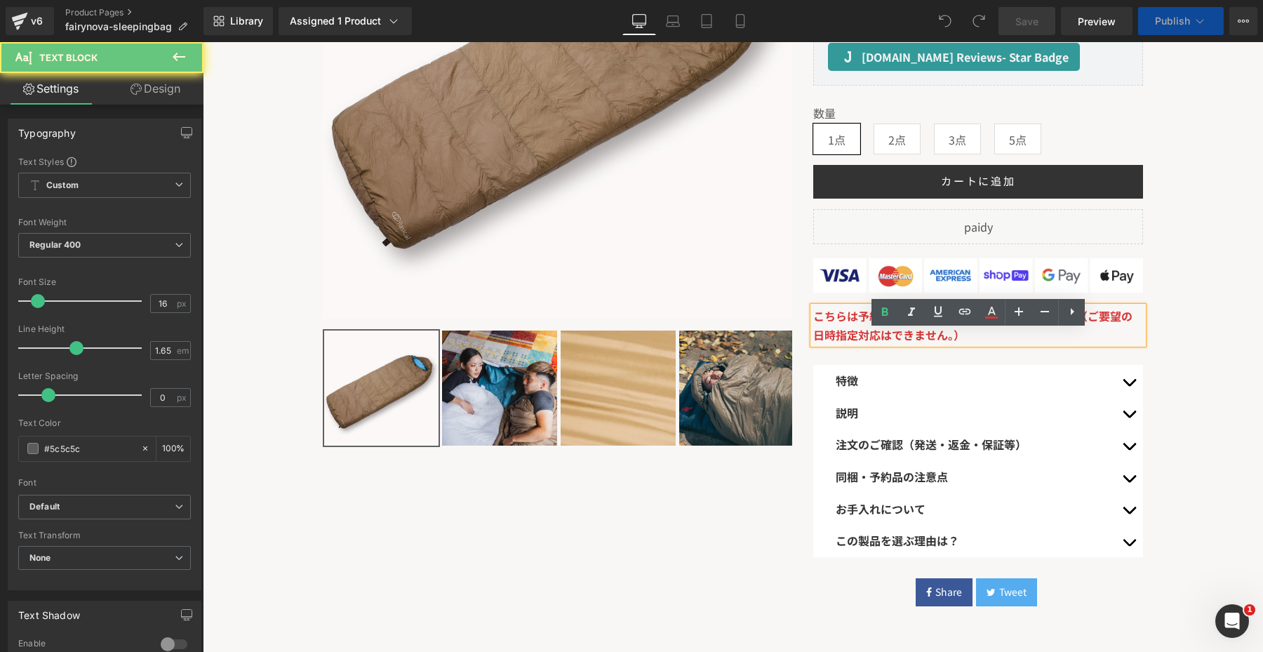
click at [961, 344] on p "こちらは予約注文となり、10月下旬お届け予定です。（ご要望の日時指定対応はできません。）" at bounding box center [978, 325] width 330 height 37
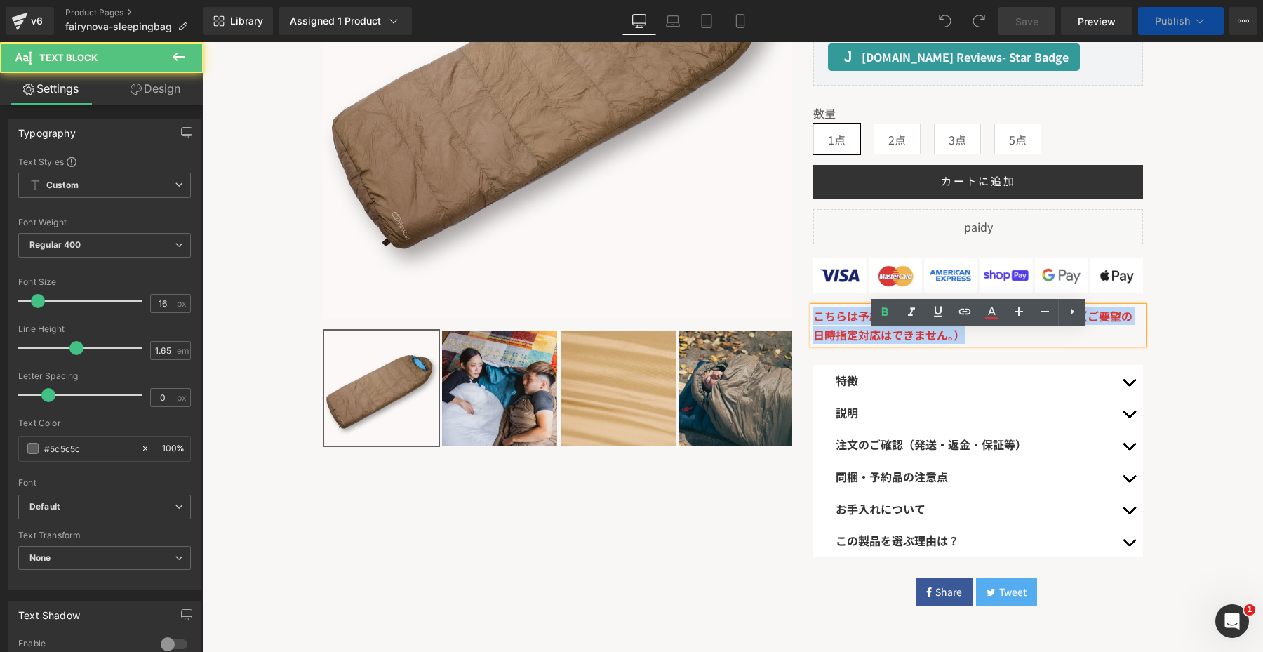
click at [961, 344] on p "こちらは予約注文となり、10月下旬お届け予定です。（ご要望の日時指定対応はできません。）" at bounding box center [978, 325] width 330 height 37
click at [970, 342] on span "こちらは予約注文となり、10月下旬お届け予定です。（ご要望の日時指定対応はできません。）" at bounding box center [972, 324] width 319 height 35
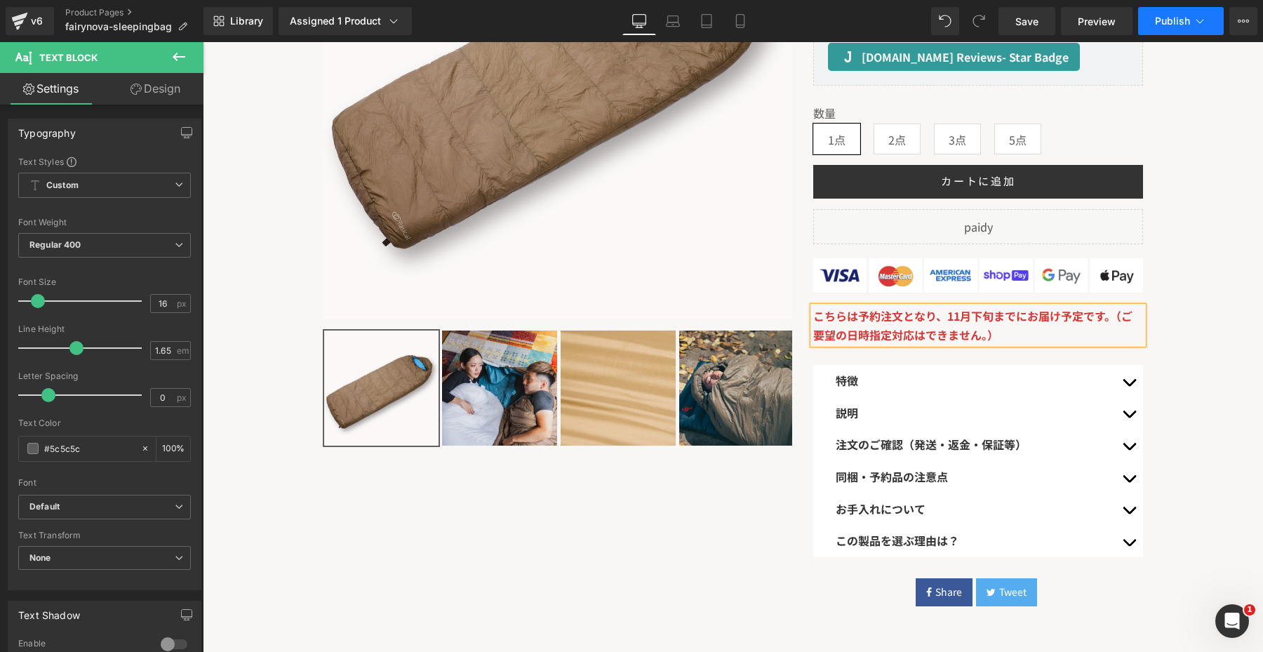
click at [1168, 26] on span "Publish" at bounding box center [1172, 20] width 35 height 11
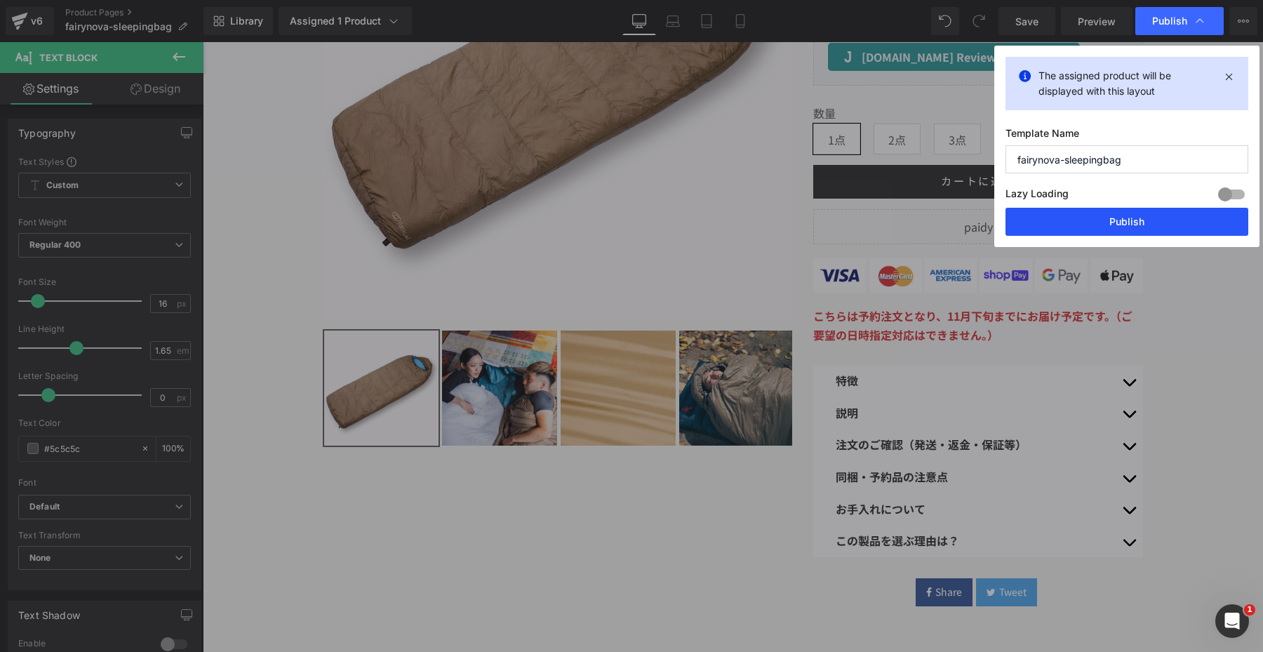
click at [1039, 234] on button "Publish" at bounding box center [1127, 222] width 243 height 28
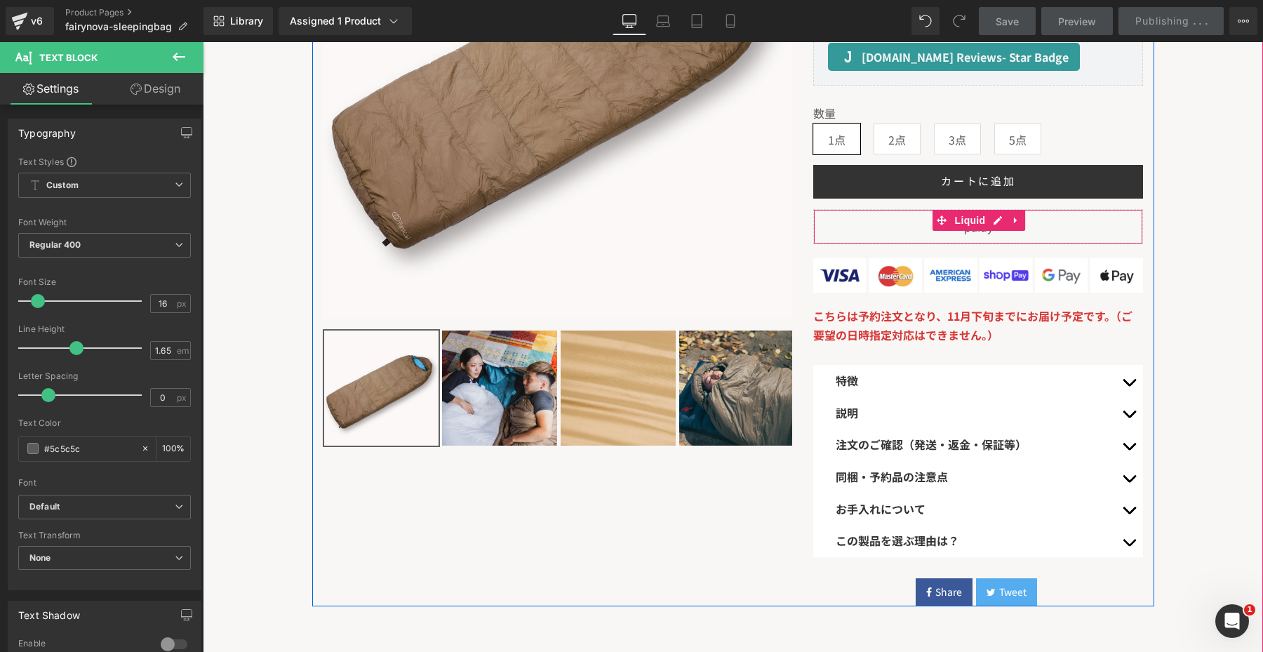
scroll to position [0, 0]
